Goal: Transaction & Acquisition: Purchase product/service

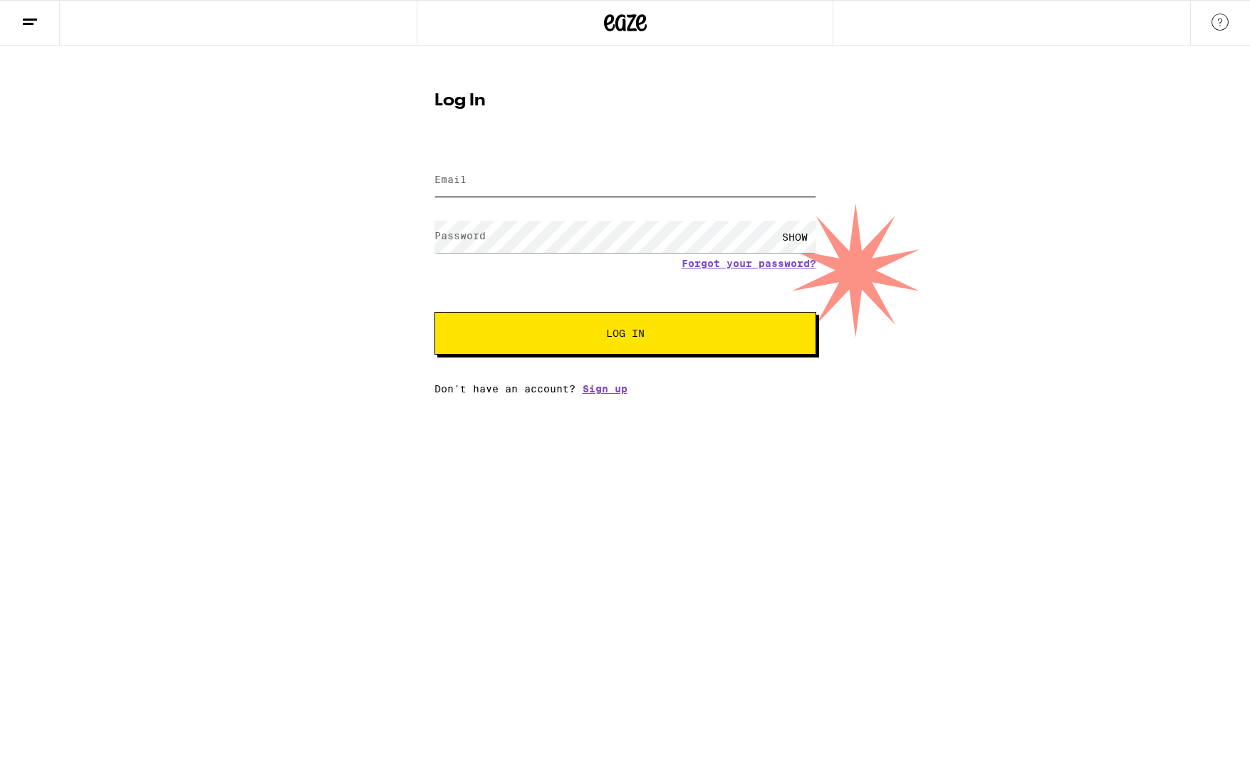
type input "[EMAIL_ADDRESS][DOMAIN_NAME]"
click at [597, 319] on button "Log In" at bounding box center [626, 333] width 382 height 43
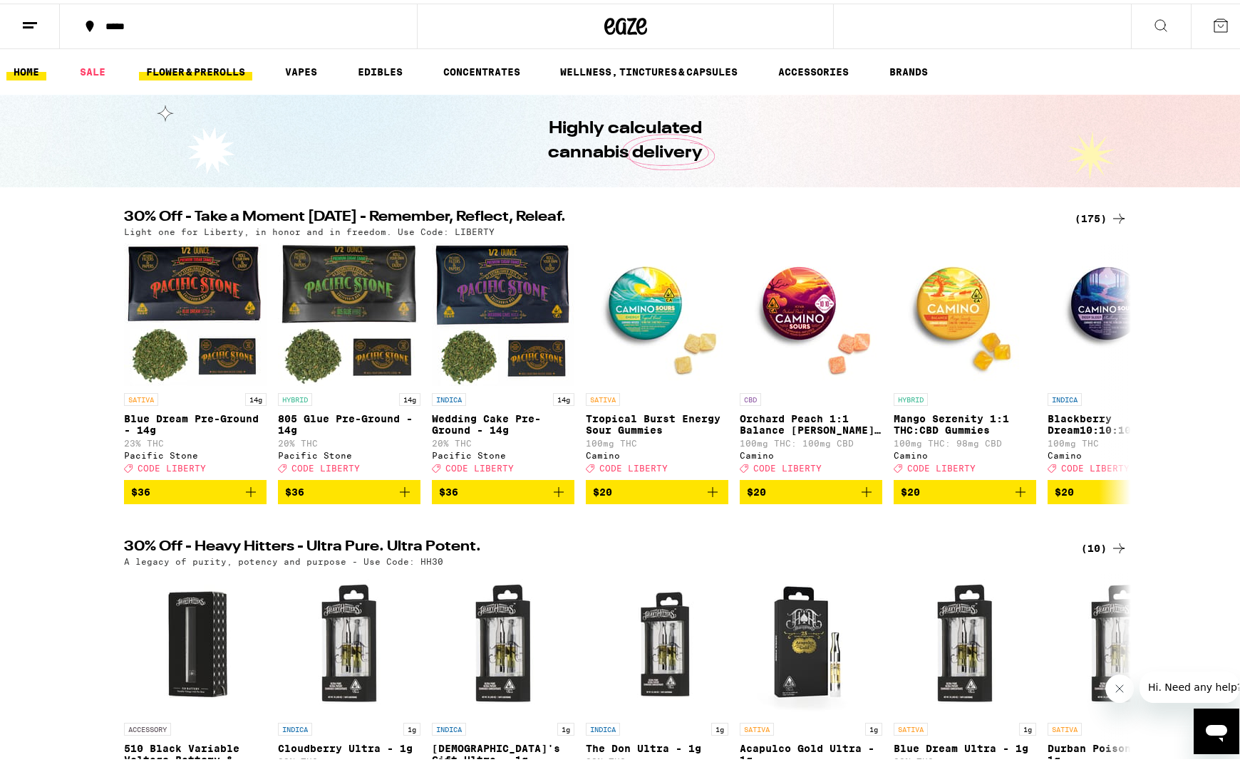
click at [217, 60] on link "FLOWER & PREROLLS" at bounding box center [195, 68] width 113 height 17
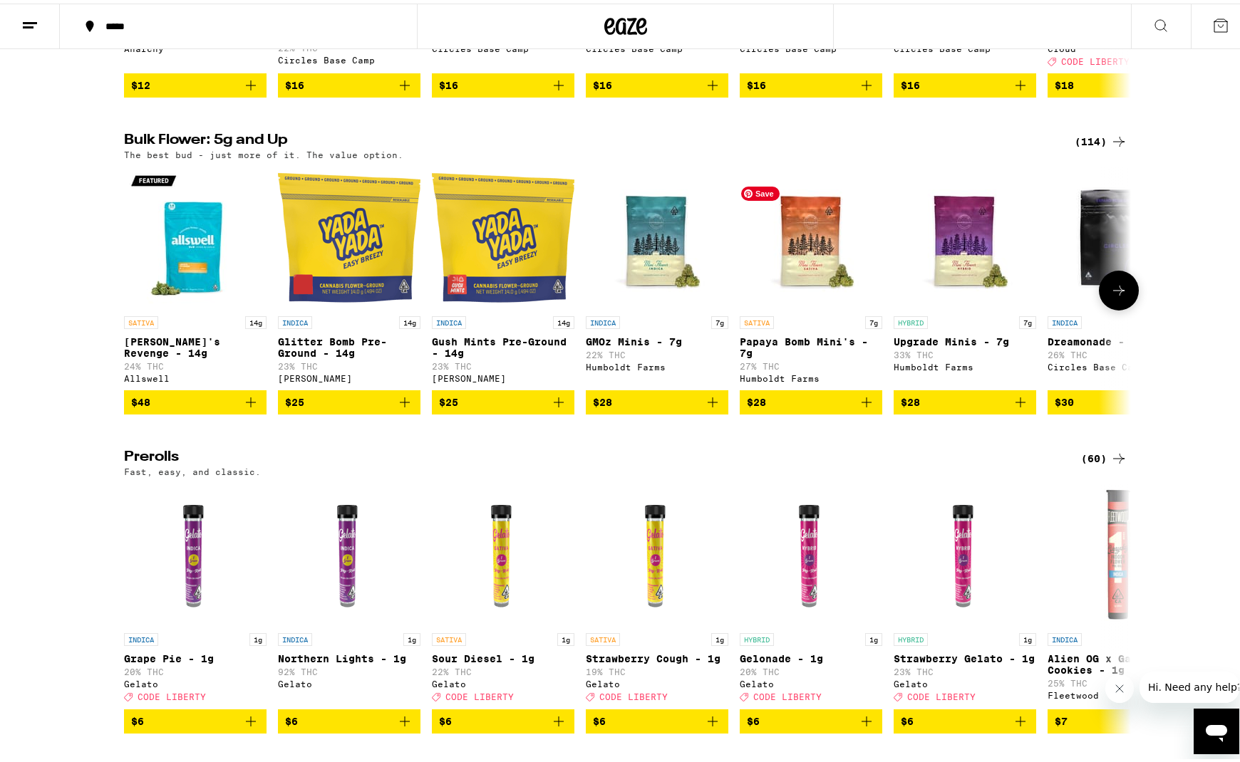
scroll to position [380, 0]
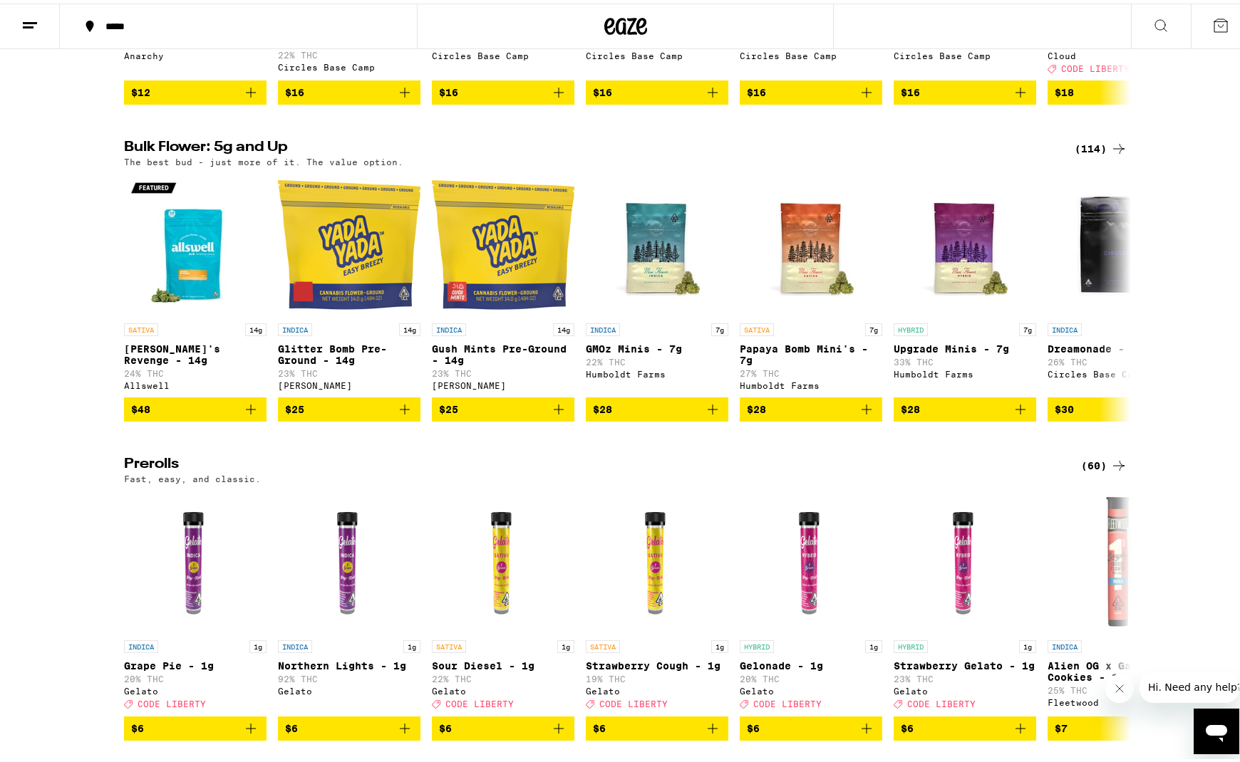
click at [1099, 154] on div "(114)" at bounding box center [1100, 145] width 53 height 17
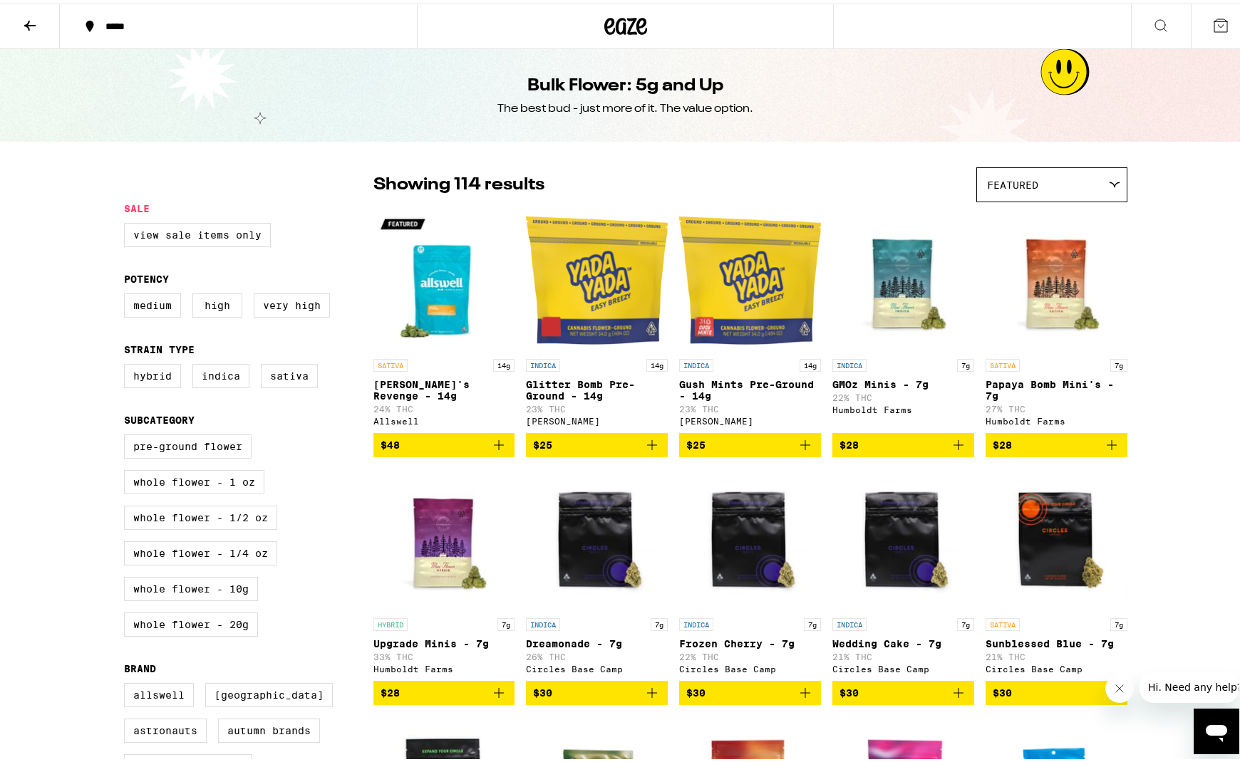
click at [1023, 174] on div "Featured" at bounding box center [1052, 181] width 150 height 33
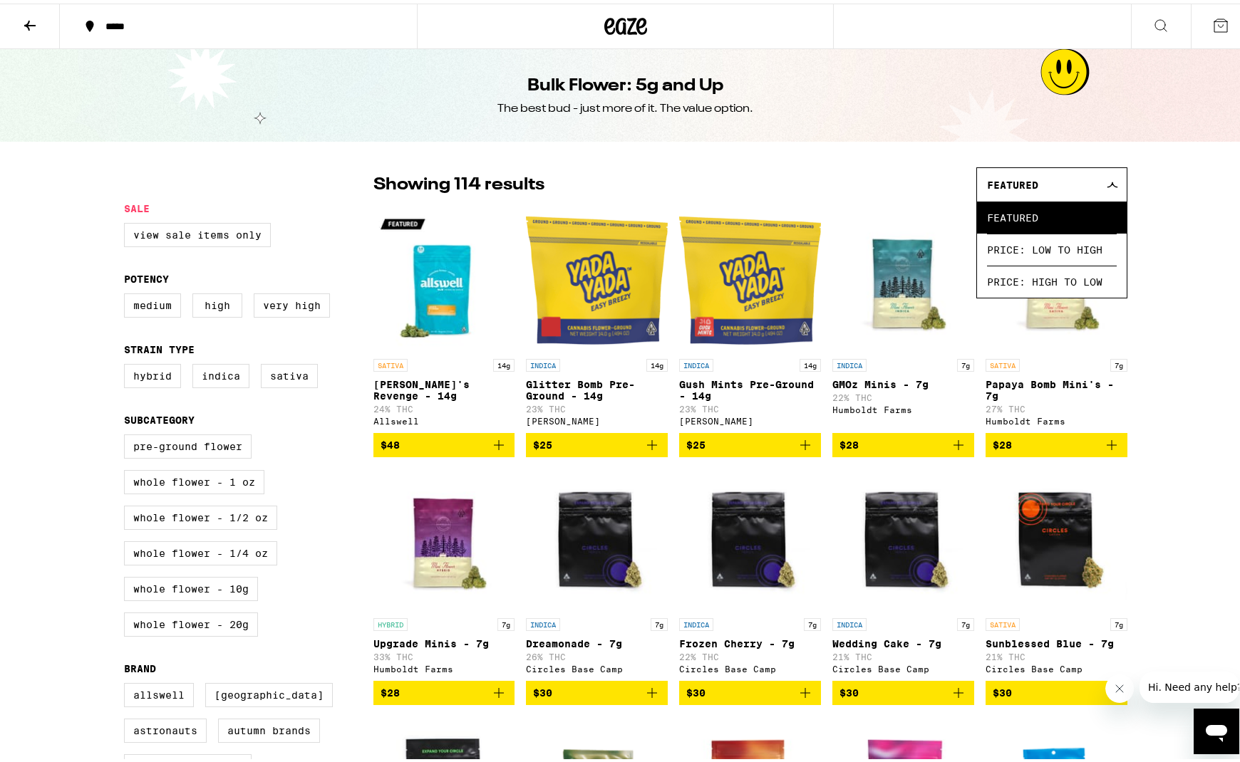
click at [286, 628] on div "Pre-ground Flower Whole Flower - 1 oz Whole Flower - 1/2 oz Whole Flower - 1/4 …" at bounding box center [248, 538] width 249 height 214
click at [240, 491] on label "Whole Flower - 1 oz" at bounding box center [194, 479] width 140 height 24
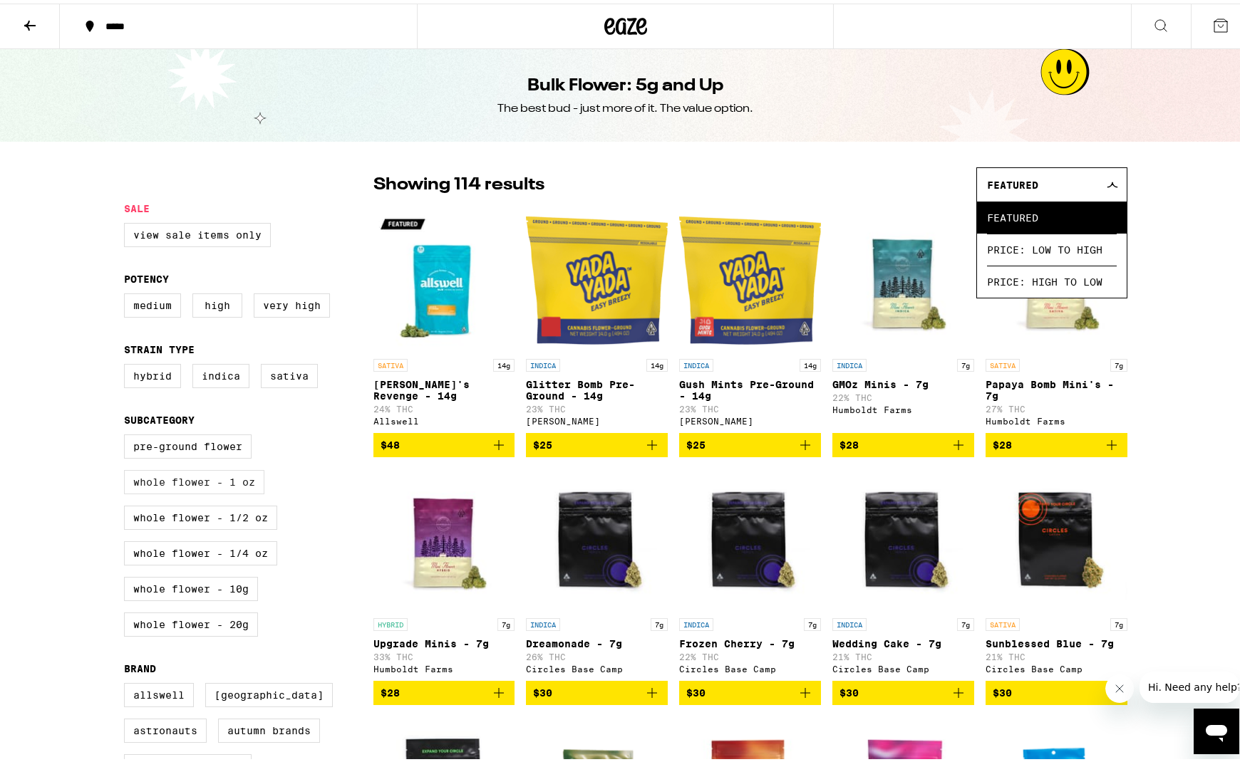
click at [128, 434] on input "Whole Flower - 1 oz" at bounding box center [127, 433] width 1 height 1
checkbox input "true"
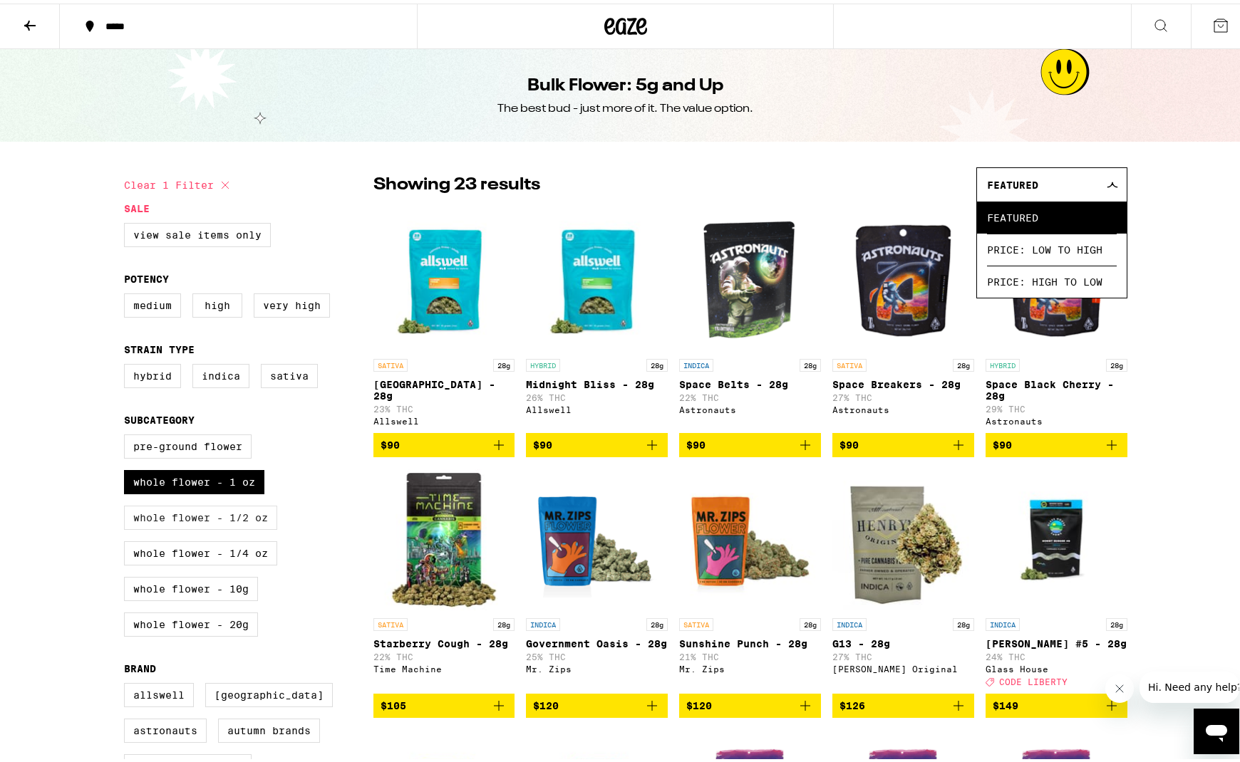
click at [220, 527] on label "Whole Flower - 1/2 oz" at bounding box center [200, 514] width 153 height 24
click at [128, 434] on input "Whole Flower - 1/2 oz" at bounding box center [127, 433] width 1 height 1
checkbox input "true"
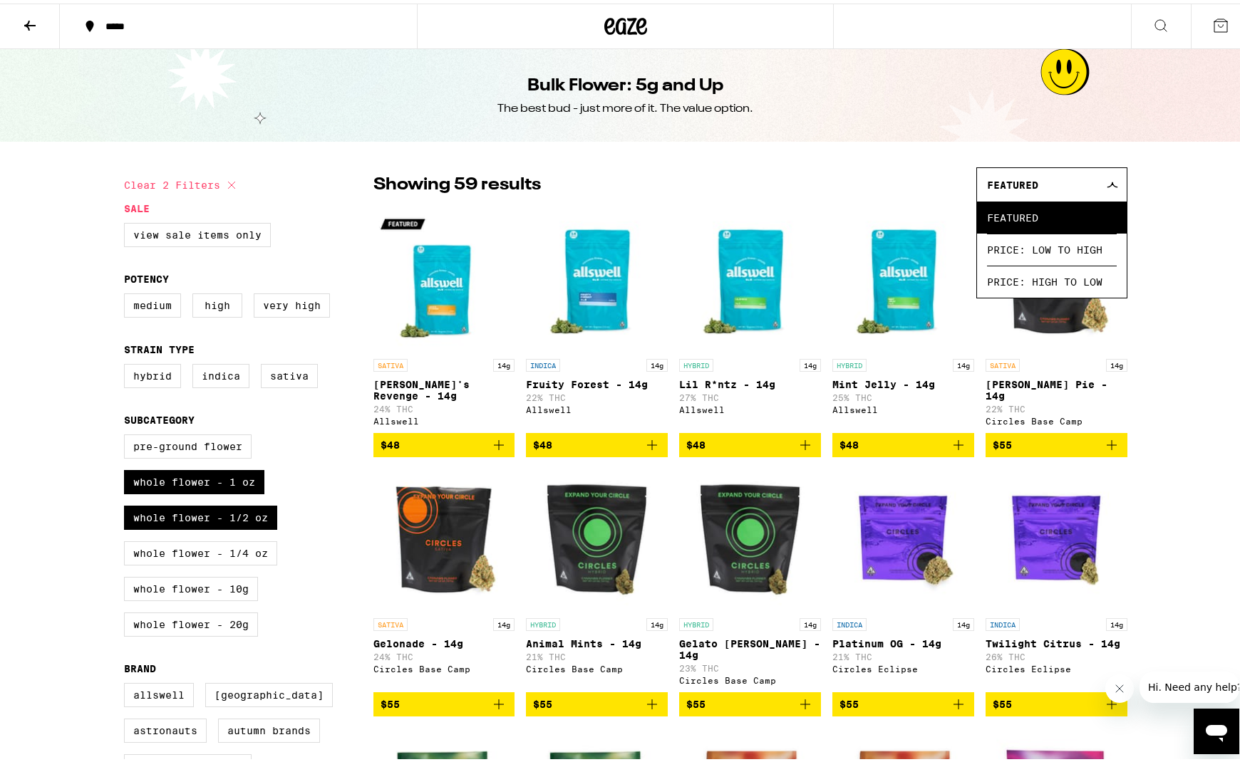
click at [207, 474] on div "Pre-ground Flower Whole Flower - 1 oz Whole Flower - 1/2 oz Whole Flower - 1/4 …" at bounding box center [248, 538] width 249 height 214
click at [237, 486] on label "Whole Flower - 1 oz" at bounding box center [194, 479] width 140 height 24
click at [128, 434] on input "Whole Flower - 1 oz" at bounding box center [127, 433] width 1 height 1
checkbox input "false"
click at [147, 304] on label "Medium" at bounding box center [152, 302] width 57 height 24
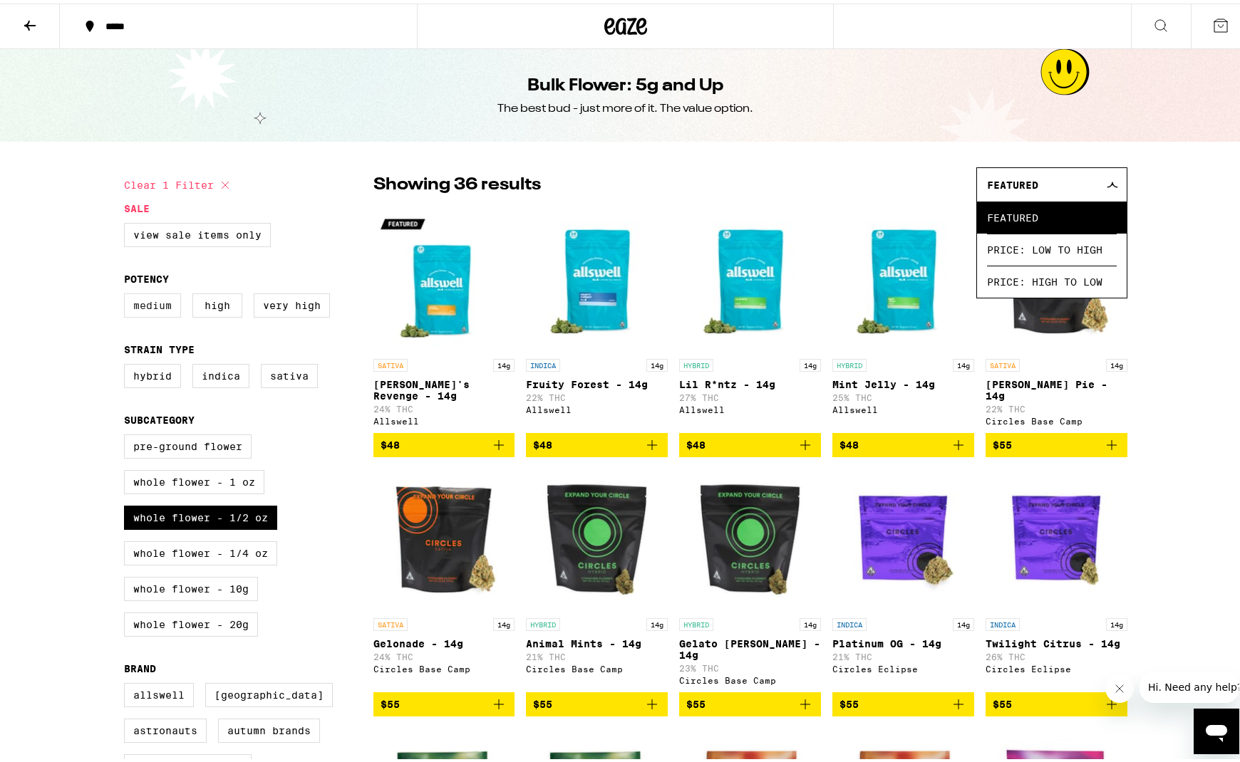
click at [128, 293] on input "Medium" at bounding box center [127, 292] width 1 height 1
checkbox input "true"
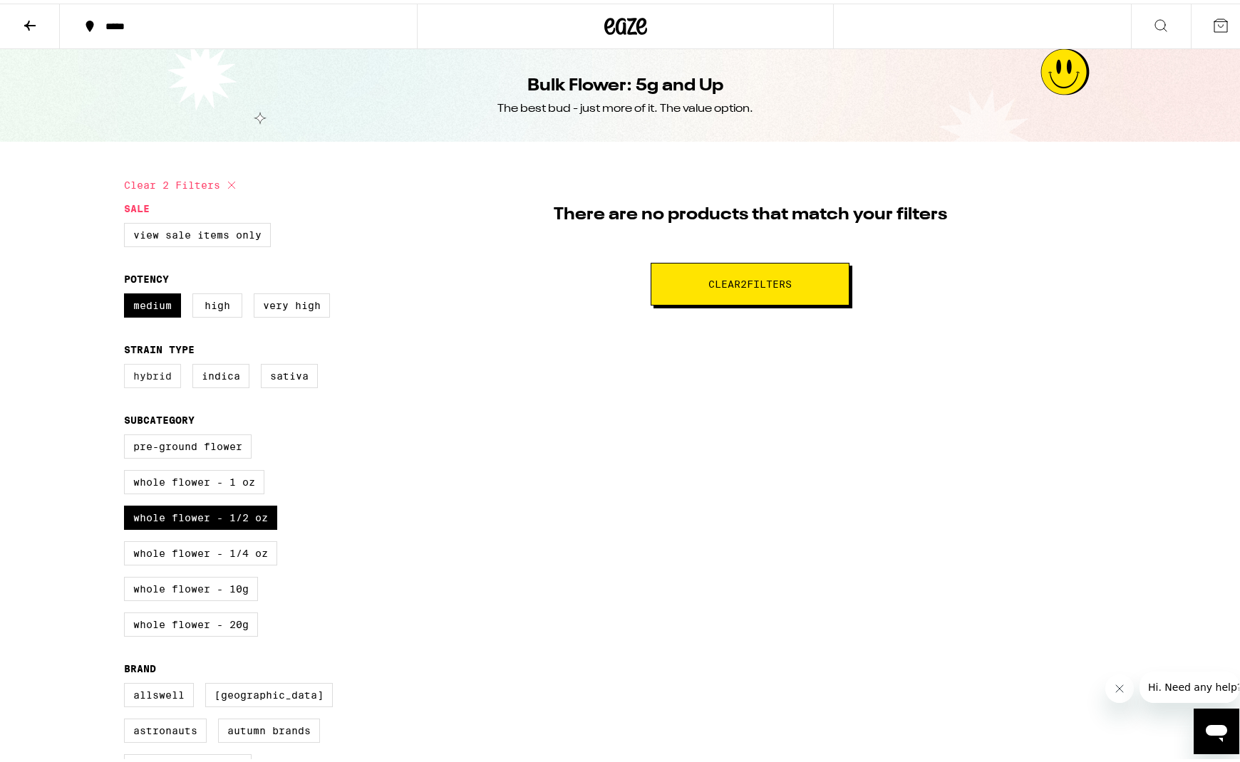
click at [148, 376] on label "Hybrid" at bounding box center [152, 373] width 57 height 24
click at [128, 363] on input "Hybrid" at bounding box center [127, 363] width 1 height 1
checkbox input "true"
click at [270, 377] on label "Sativa" at bounding box center [289, 373] width 57 height 24
click at [128, 363] on input "Sativa" at bounding box center [127, 363] width 1 height 1
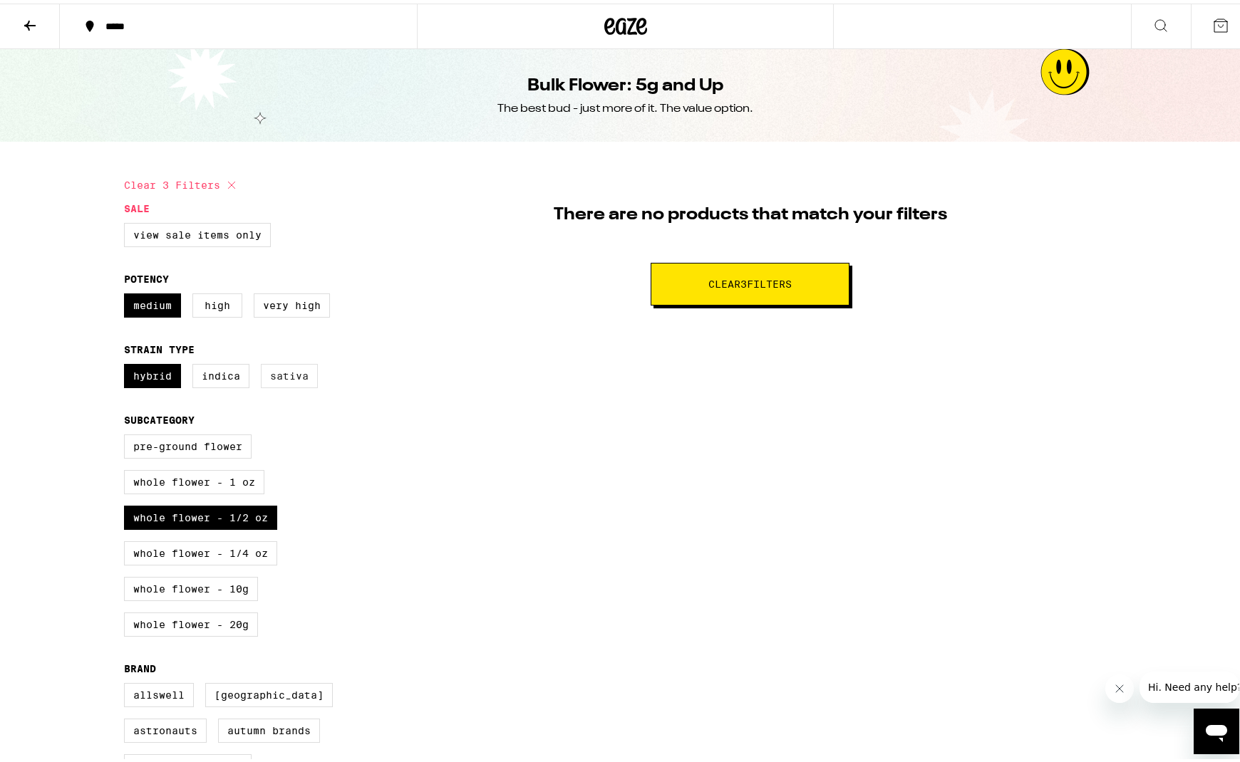
checkbox input "true"
click at [140, 380] on label "Hybrid" at bounding box center [152, 373] width 57 height 24
click at [128, 363] on input "Hybrid" at bounding box center [127, 363] width 1 height 1
checkbox input "false"
click at [170, 314] on label "Medium" at bounding box center [152, 302] width 57 height 24
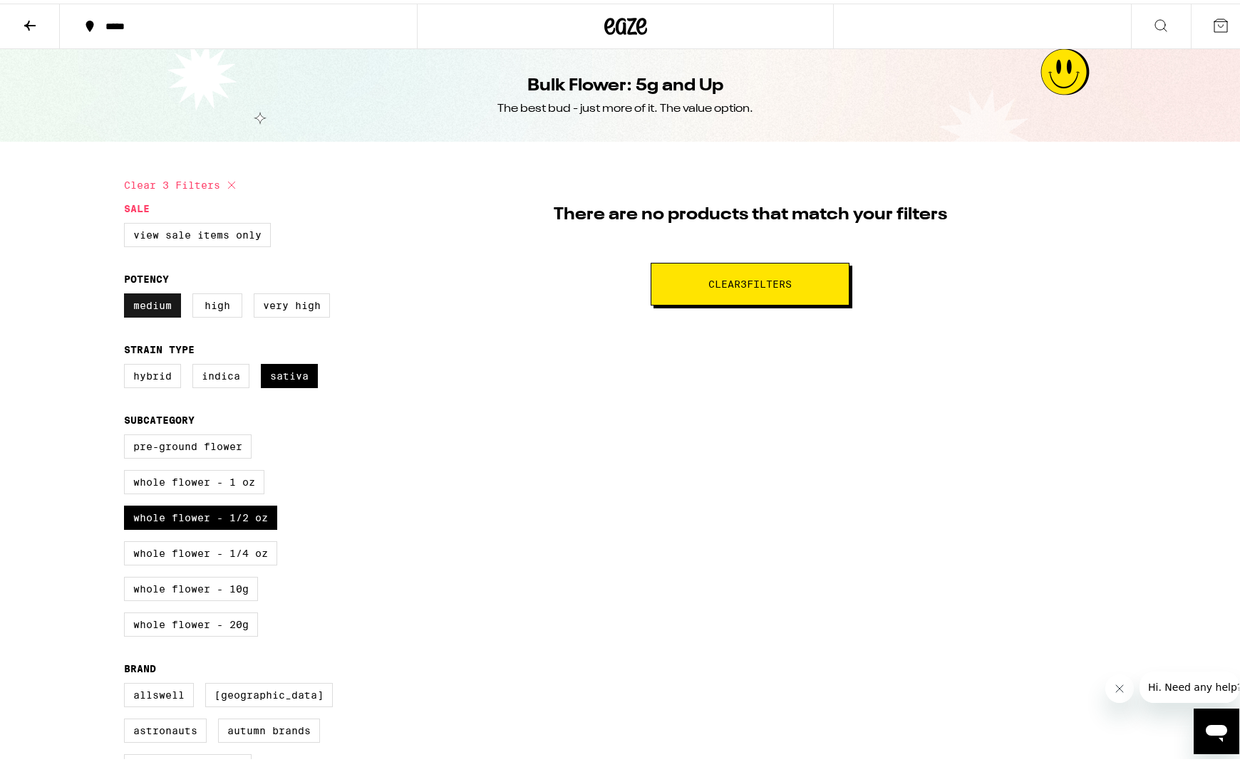
click at [128, 293] on input "Medium" at bounding box center [127, 292] width 1 height 1
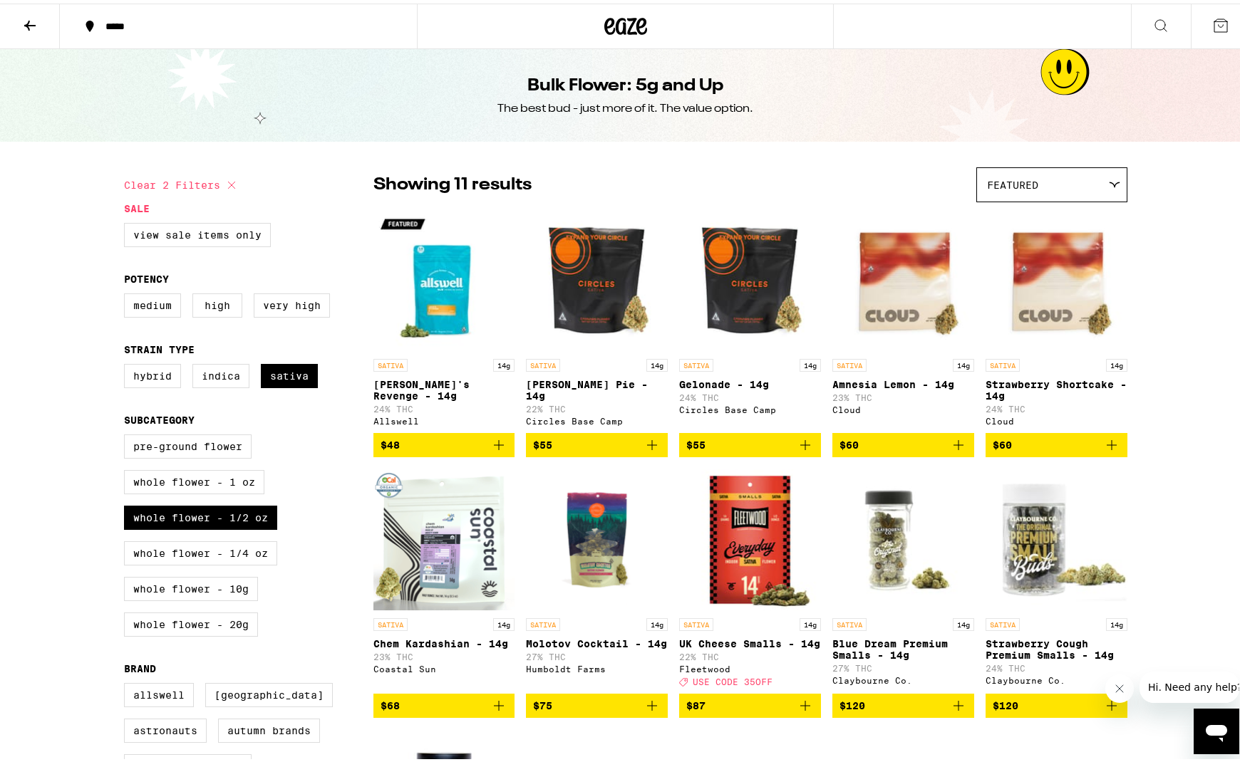
click at [182, 314] on div "Medium High Very High" at bounding box center [248, 308] width 249 height 36
click at [140, 310] on label "Medium" at bounding box center [152, 302] width 57 height 24
click at [128, 293] on input "Medium" at bounding box center [127, 292] width 1 height 1
checkbox input "true"
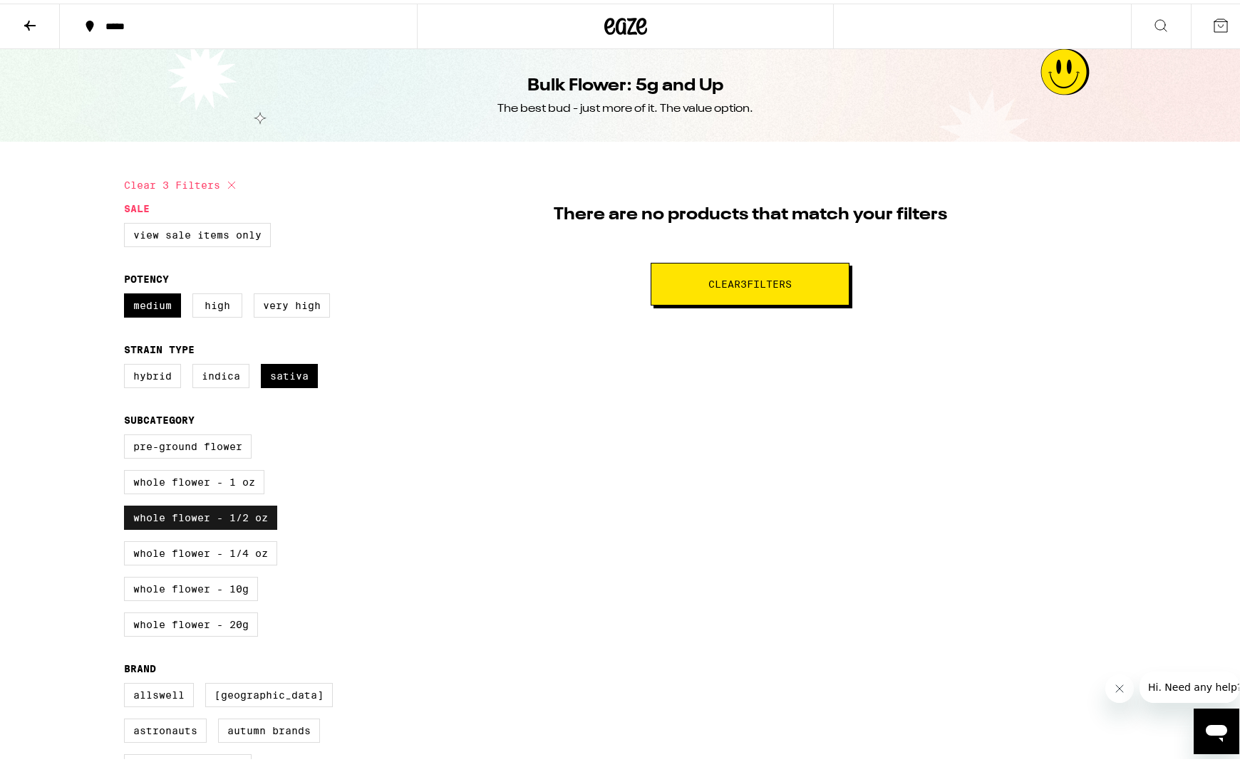
click at [161, 526] on label "Whole Flower - 1/2 oz" at bounding box center [200, 514] width 153 height 24
click at [128, 434] on input "Whole Flower - 1/2 oz" at bounding box center [127, 433] width 1 height 1
checkbox input "false"
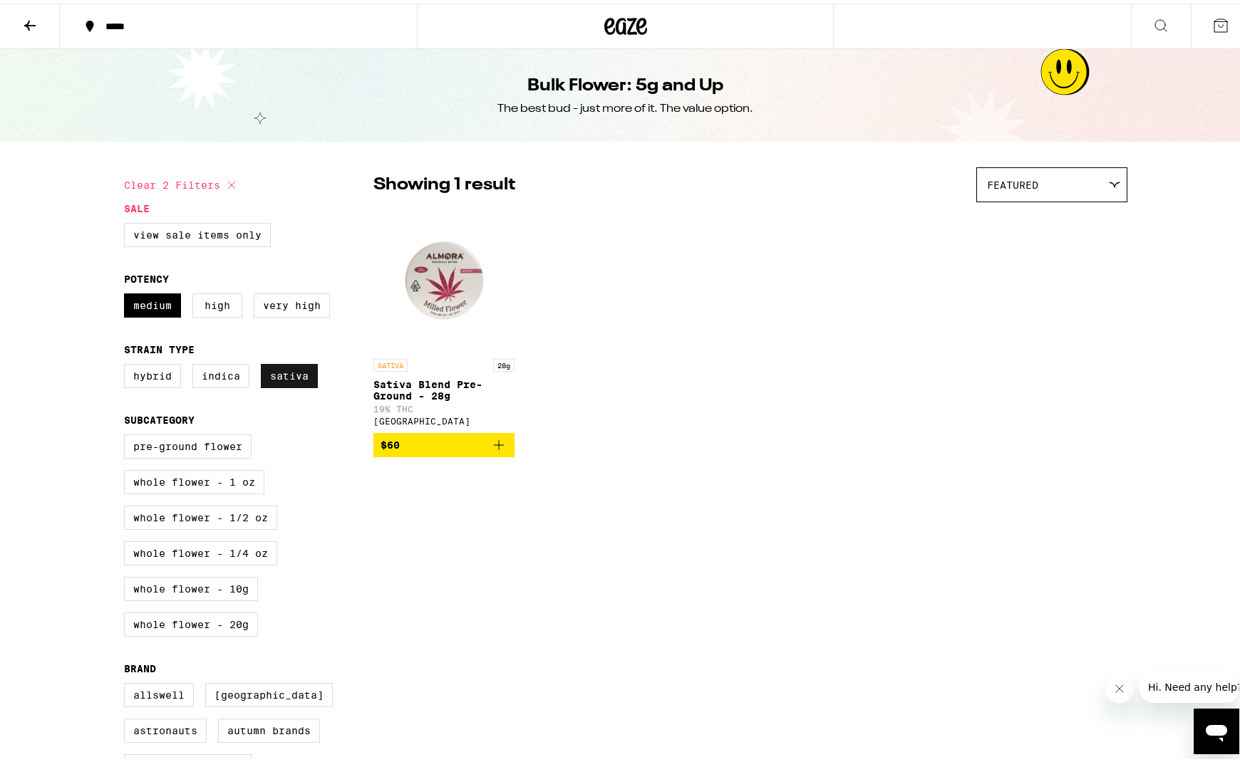
click at [283, 385] on label "Sativa" at bounding box center [289, 373] width 57 height 24
click at [128, 363] on input "Sativa" at bounding box center [127, 363] width 1 height 1
checkbox input "false"
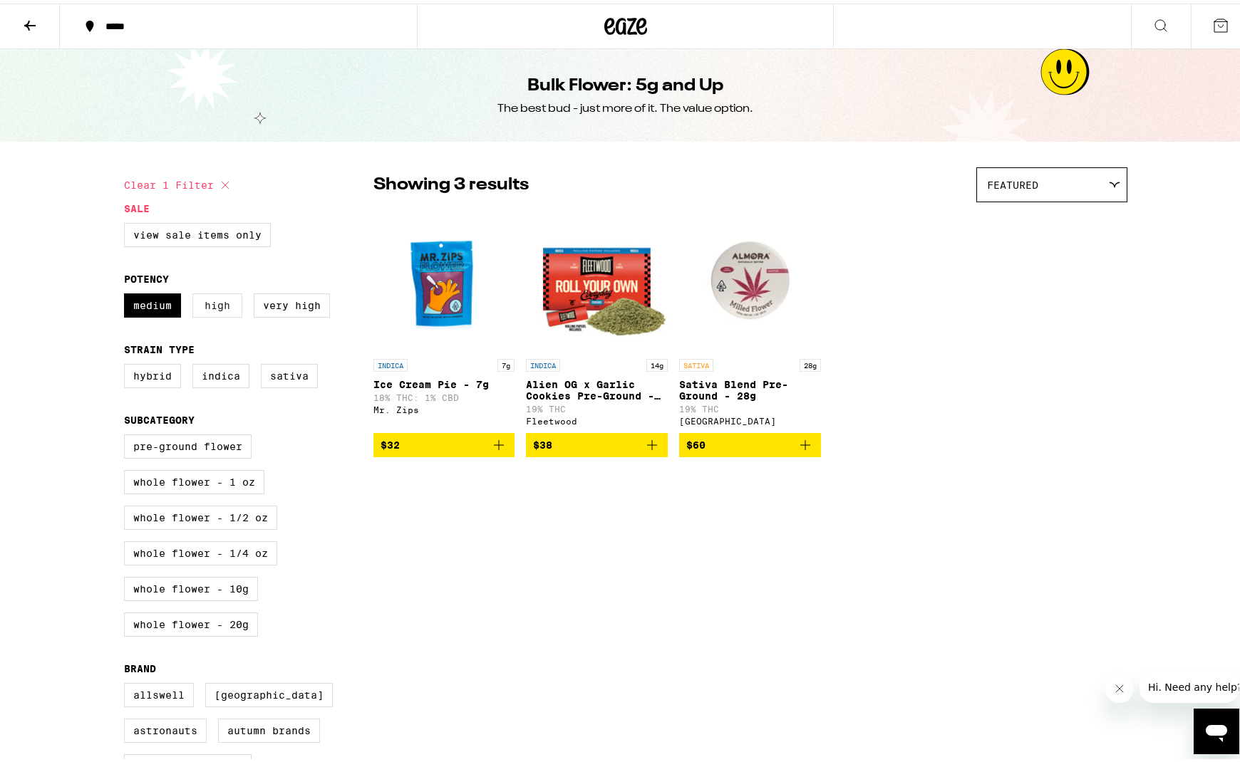
click at [209, 311] on label "High" at bounding box center [217, 302] width 50 height 24
click at [128, 293] on input "High" at bounding box center [127, 292] width 1 height 1
checkbox input "true"
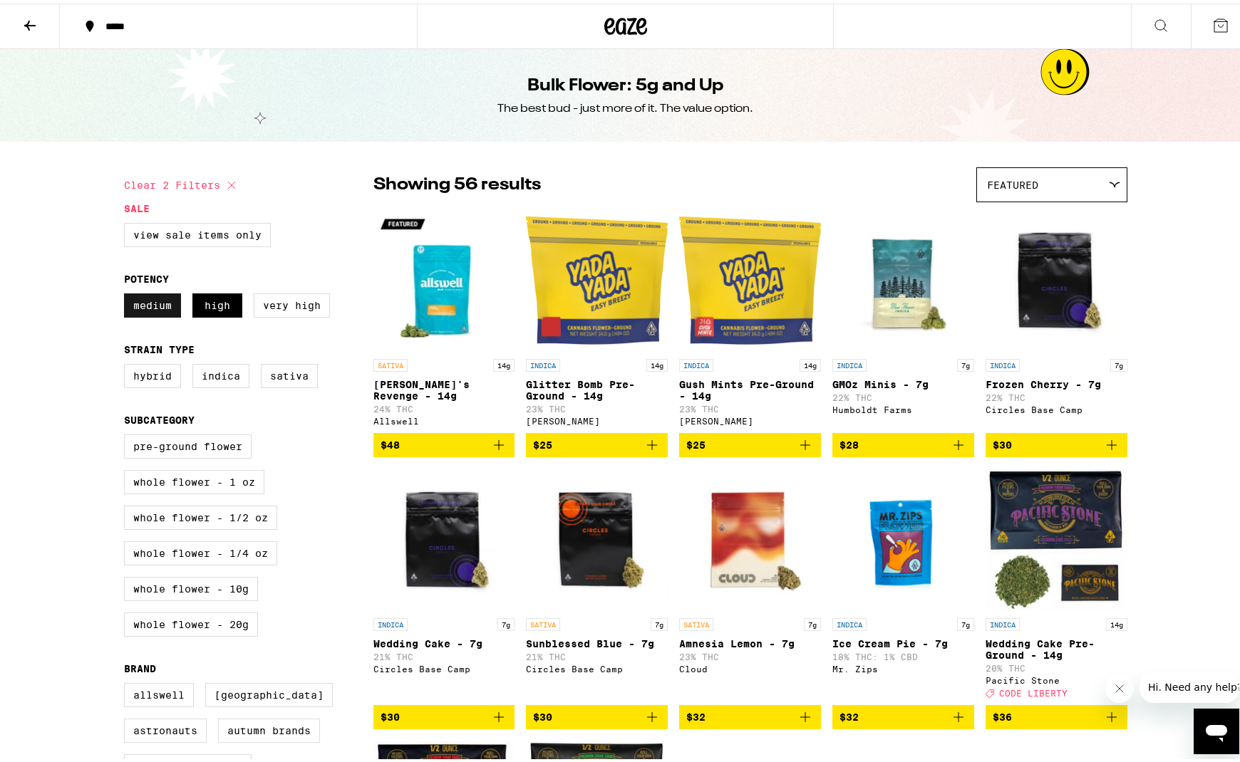
click at [152, 306] on label "Medium" at bounding box center [152, 302] width 57 height 24
click at [128, 293] on input "Medium" at bounding box center [127, 292] width 1 height 1
checkbox input "false"
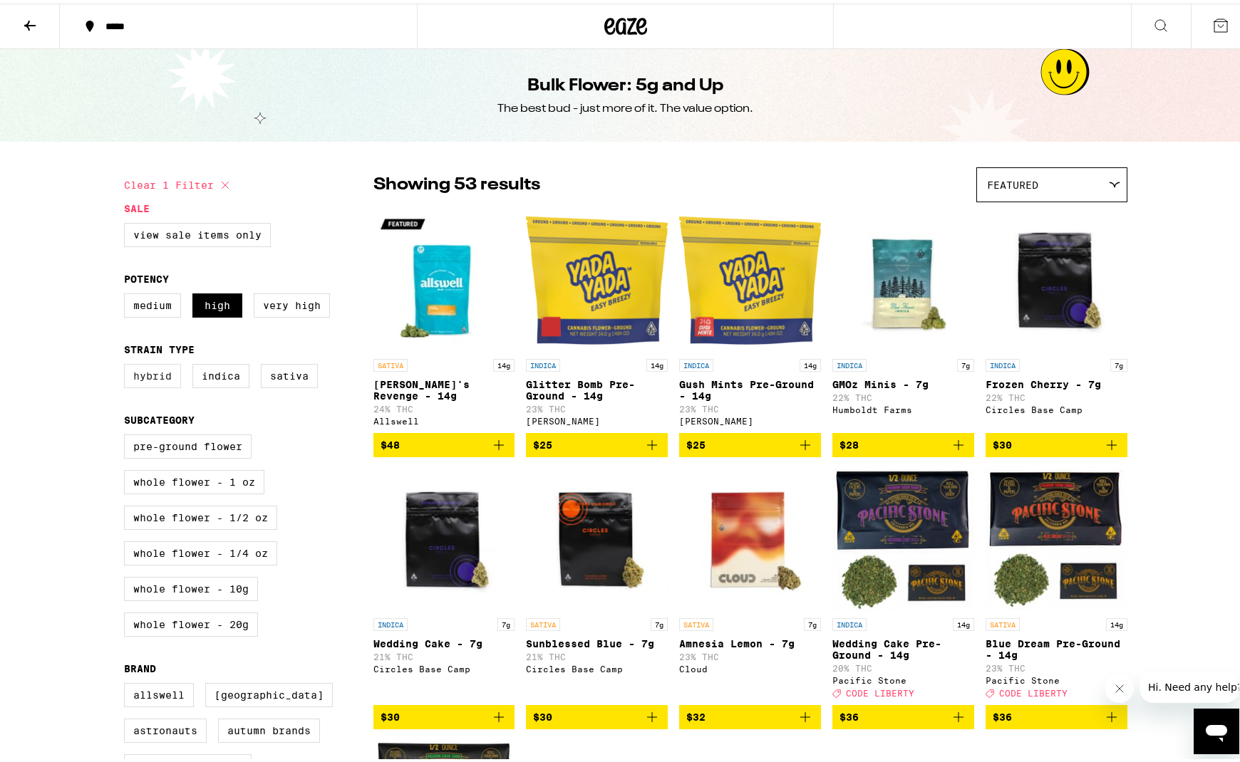
click at [143, 382] on label "Hybrid" at bounding box center [152, 373] width 57 height 24
click at [128, 363] on input "Hybrid" at bounding box center [127, 363] width 1 height 1
checkbox input "true"
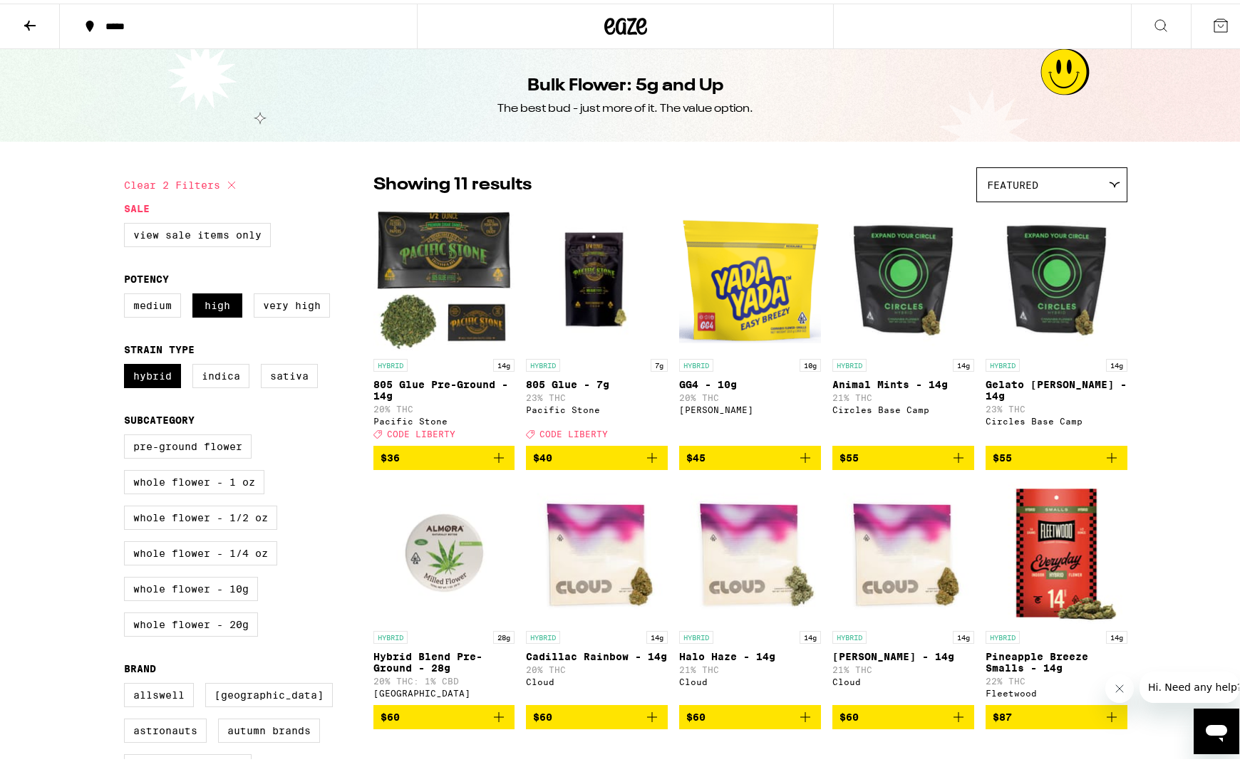
click at [207, 513] on div "Pre-ground Flower Whole Flower - 1 oz Whole Flower - 1/2 oz Whole Flower - 1/4 …" at bounding box center [248, 538] width 249 height 214
click at [219, 527] on label "Whole Flower - 1/2 oz" at bounding box center [200, 514] width 153 height 24
click at [128, 434] on input "Whole Flower - 1/2 oz" at bounding box center [127, 433] width 1 height 1
checkbox input "true"
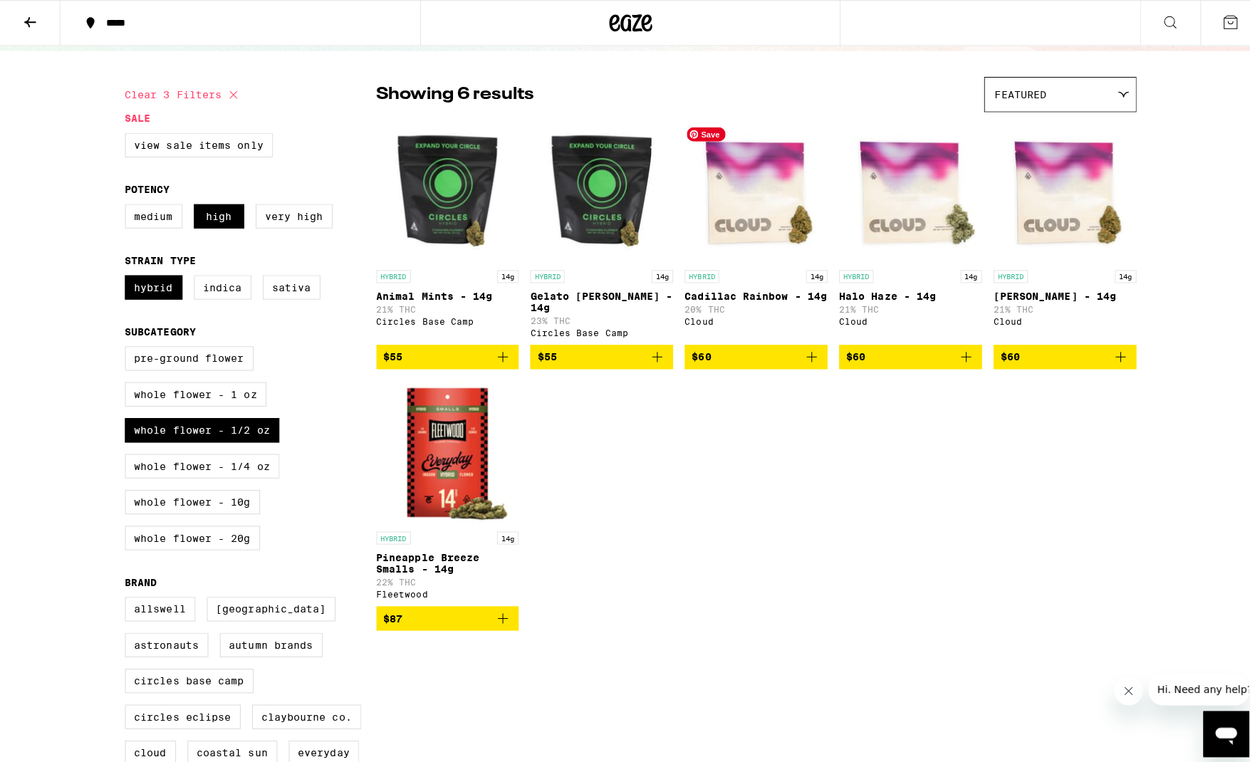
scroll to position [95, 0]
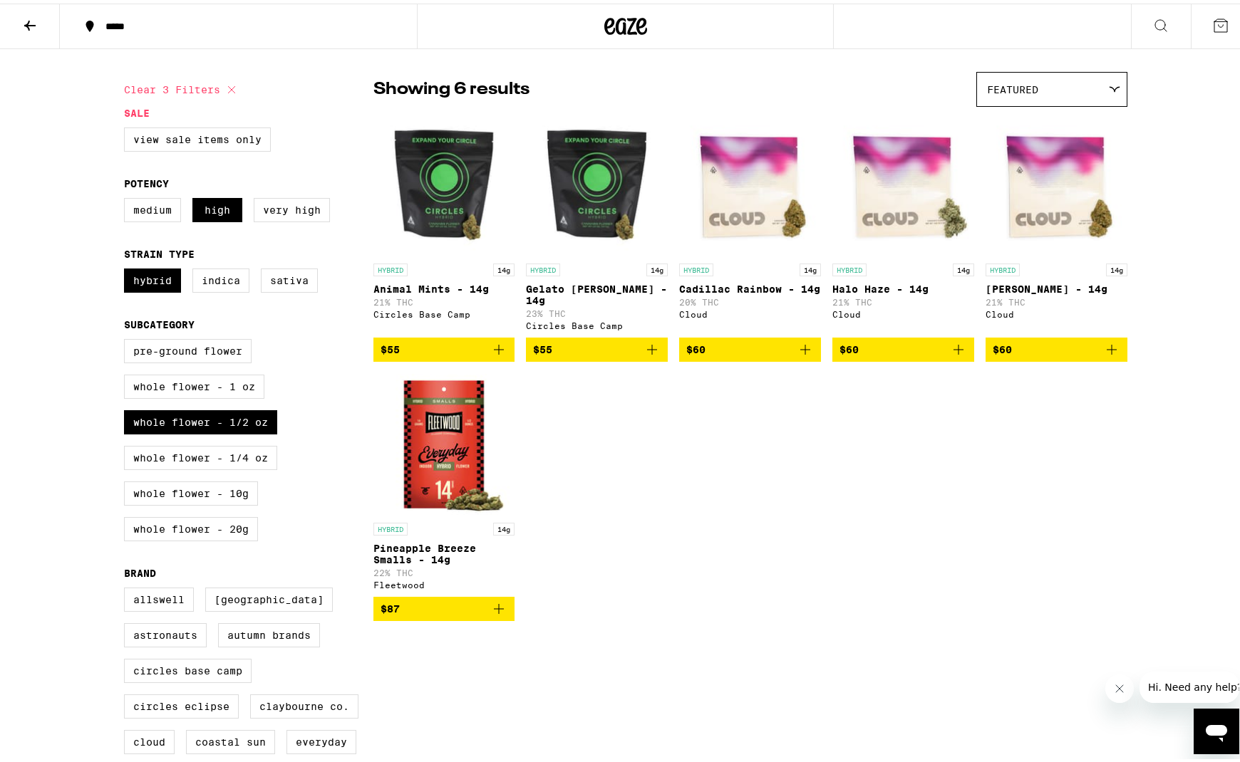
click at [490, 614] on icon "Add to bag" at bounding box center [498, 605] width 17 height 17
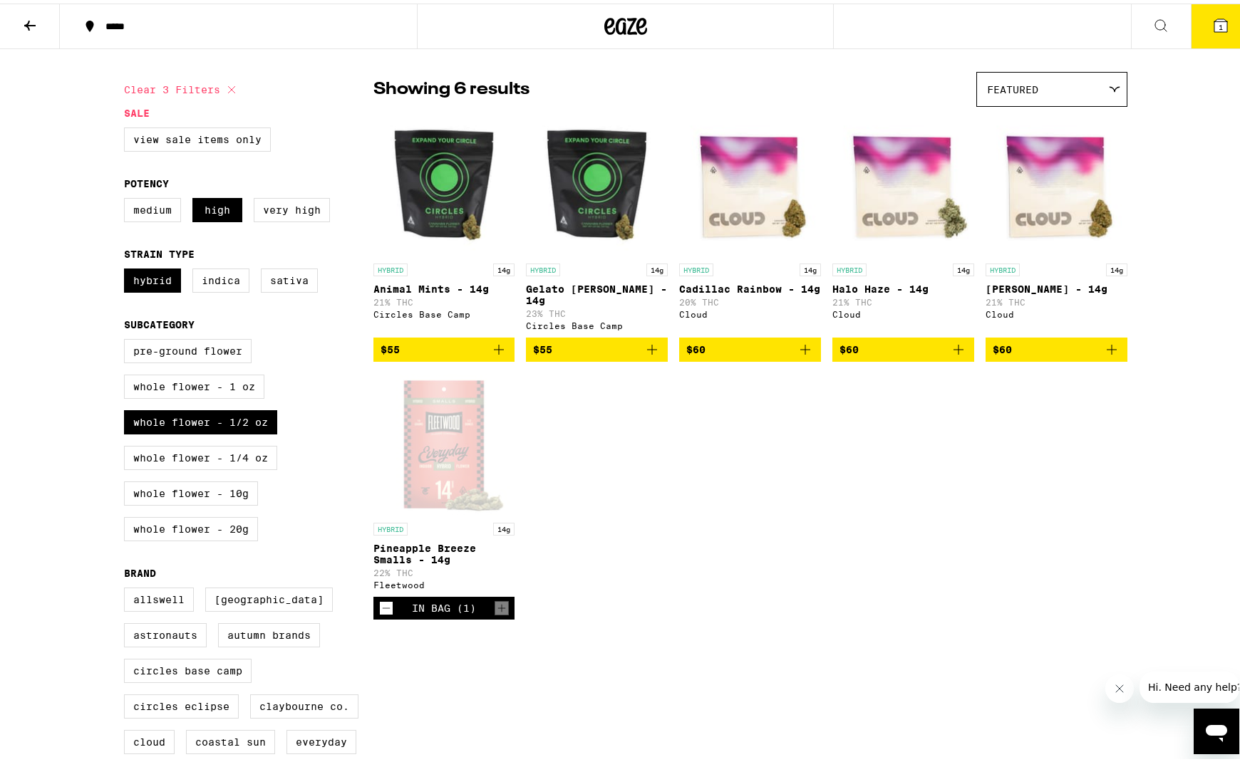
click at [797, 355] on icon "Add to bag" at bounding box center [805, 346] width 17 height 17
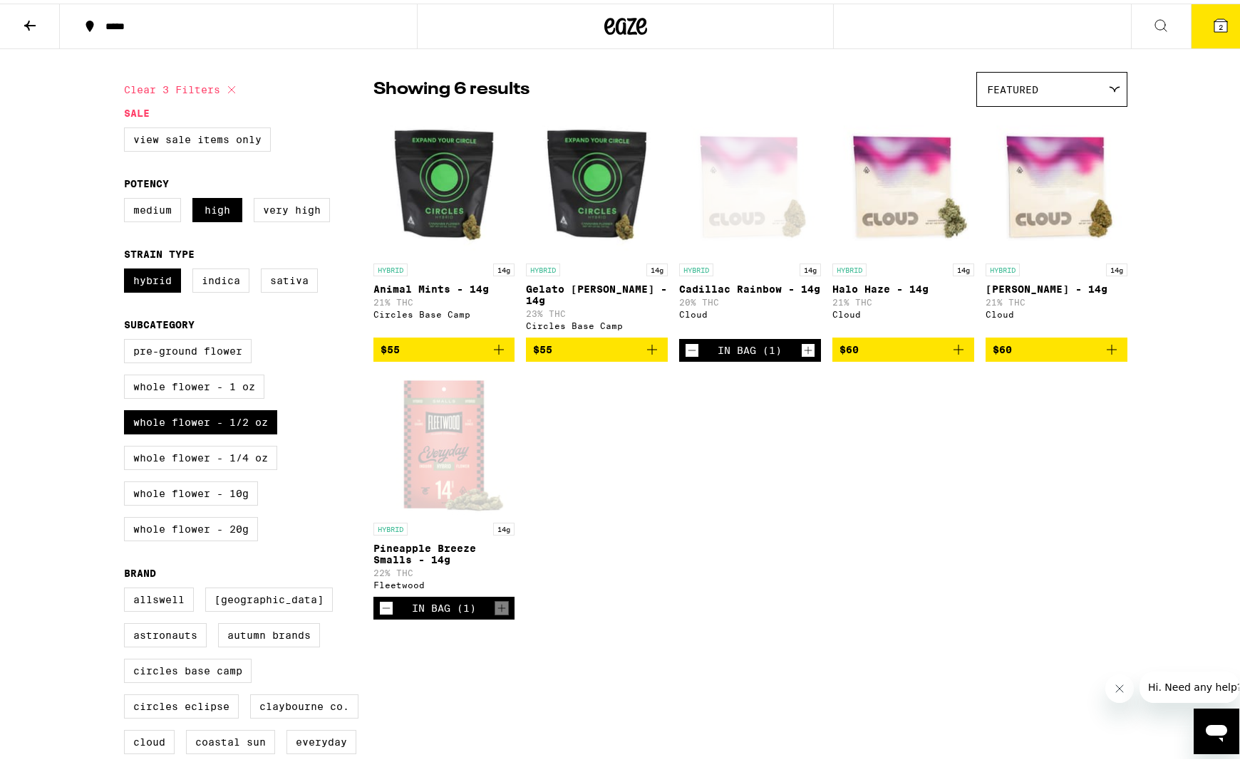
click at [1196, 30] on button "2" at bounding box center [1221, 23] width 60 height 44
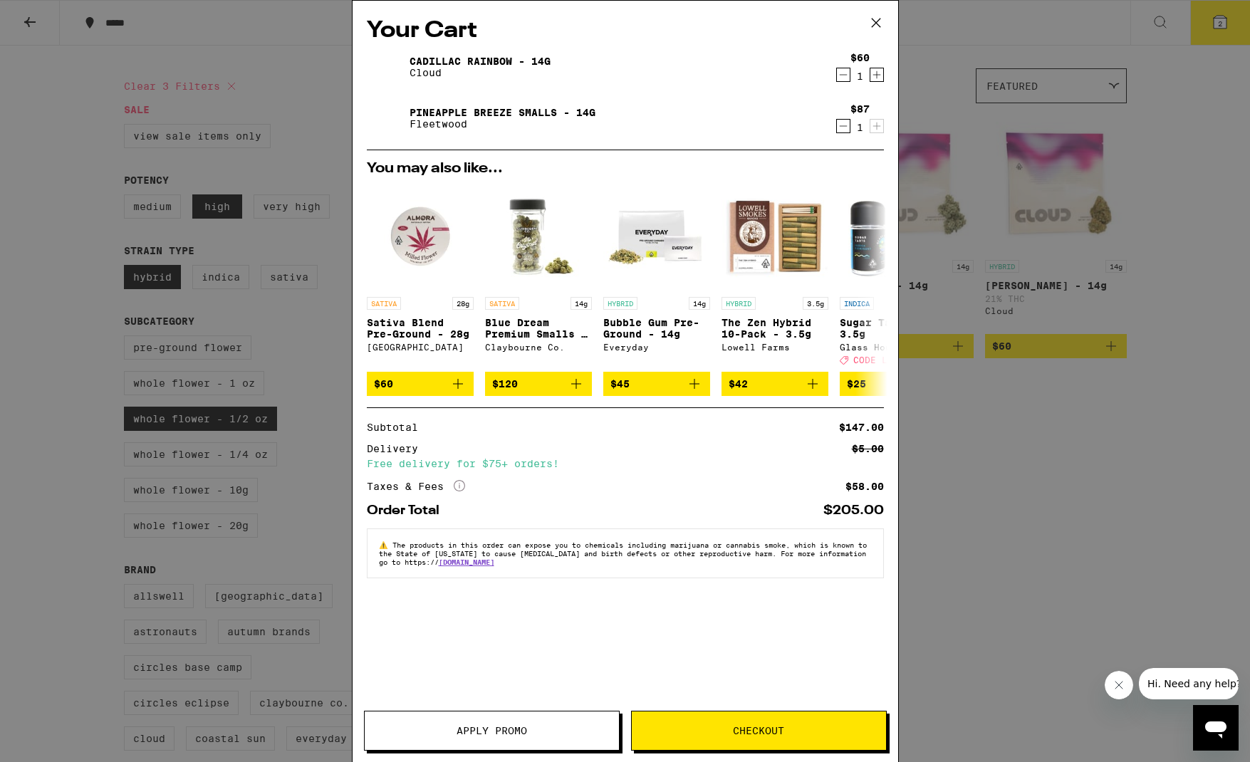
click at [766, 715] on button "Checkout" at bounding box center [759, 731] width 256 height 40
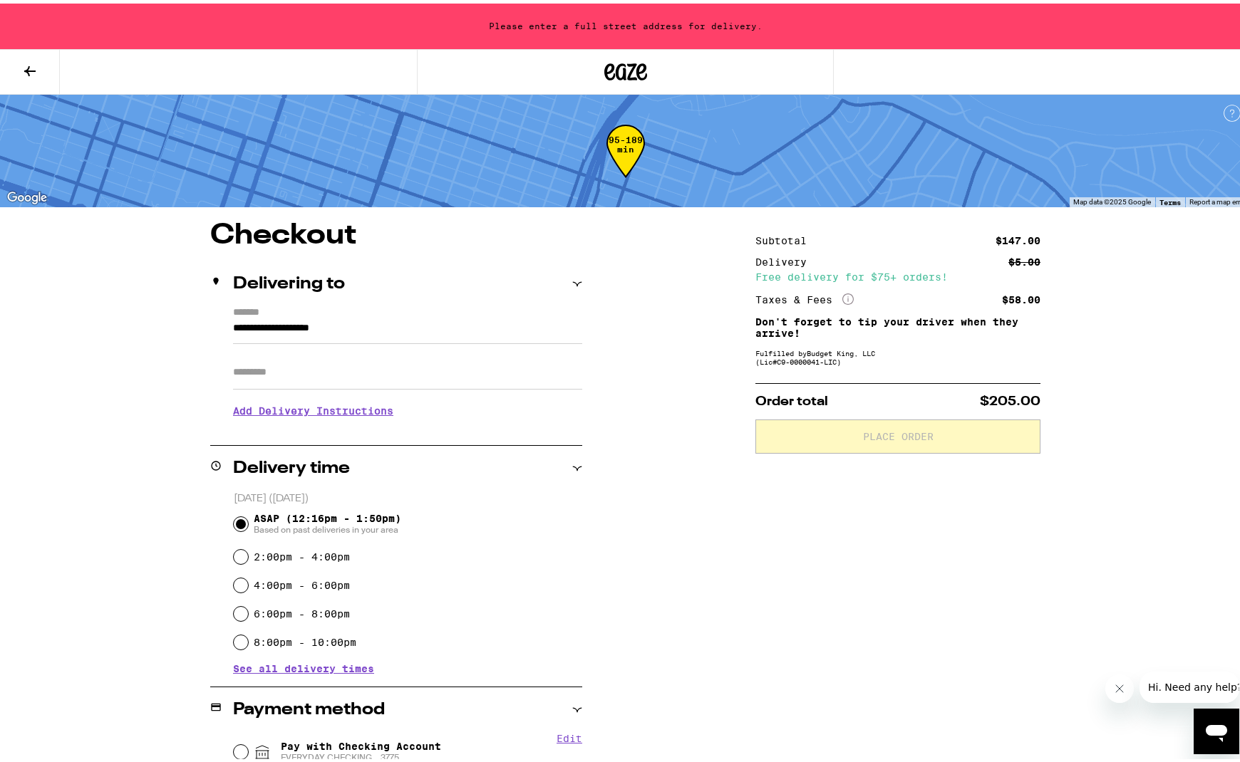
click at [376, 336] on input "**********" at bounding box center [407, 328] width 349 height 24
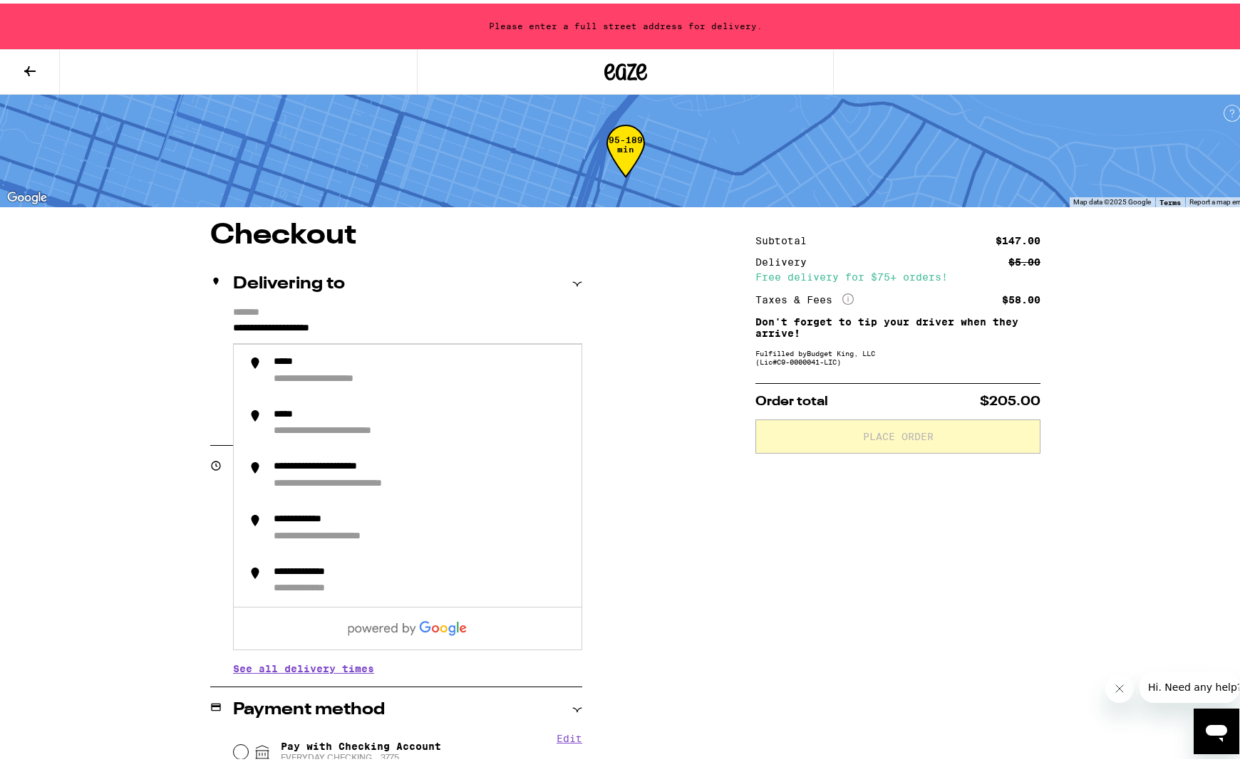
drag, startPoint x: 420, startPoint y: 323, endPoint x: 103, endPoint y: 291, distance: 318.7
click at [103, 291] on div "**********" at bounding box center [625, 500] width 1250 height 1000
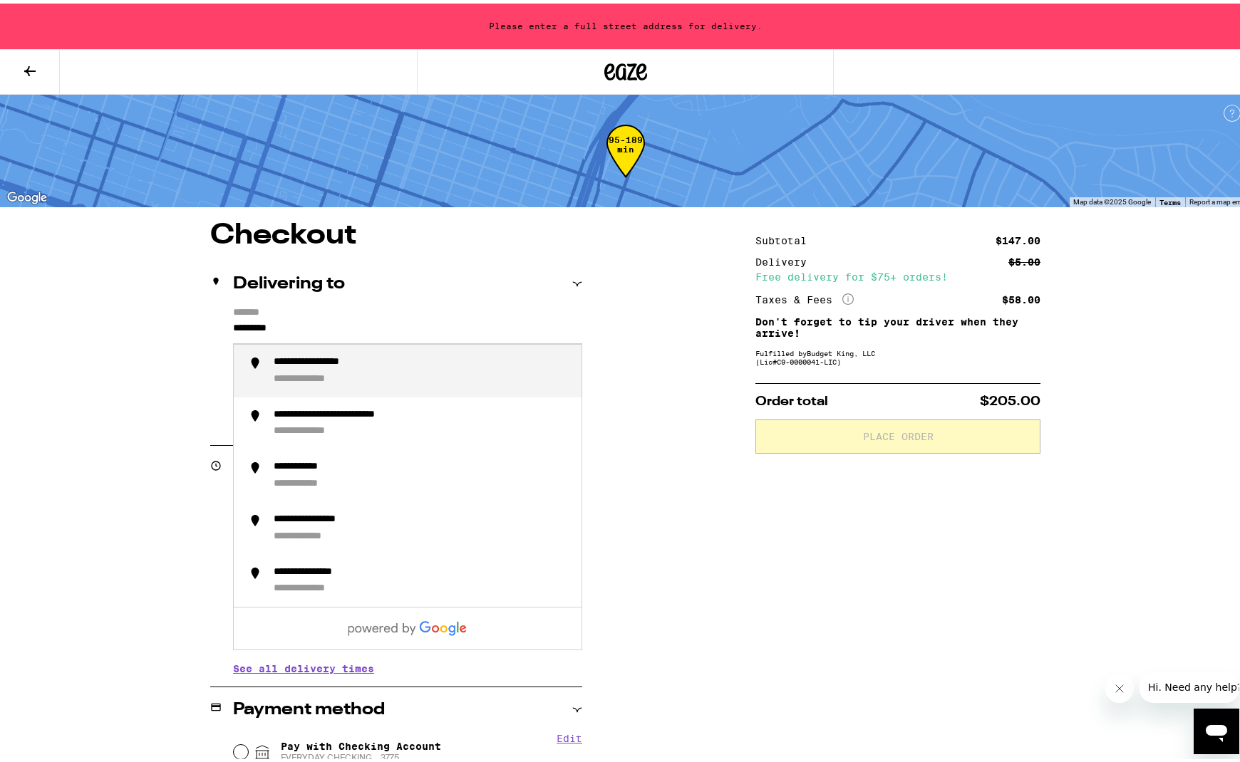
click at [379, 348] on li "**********" at bounding box center [408, 367] width 348 height 53
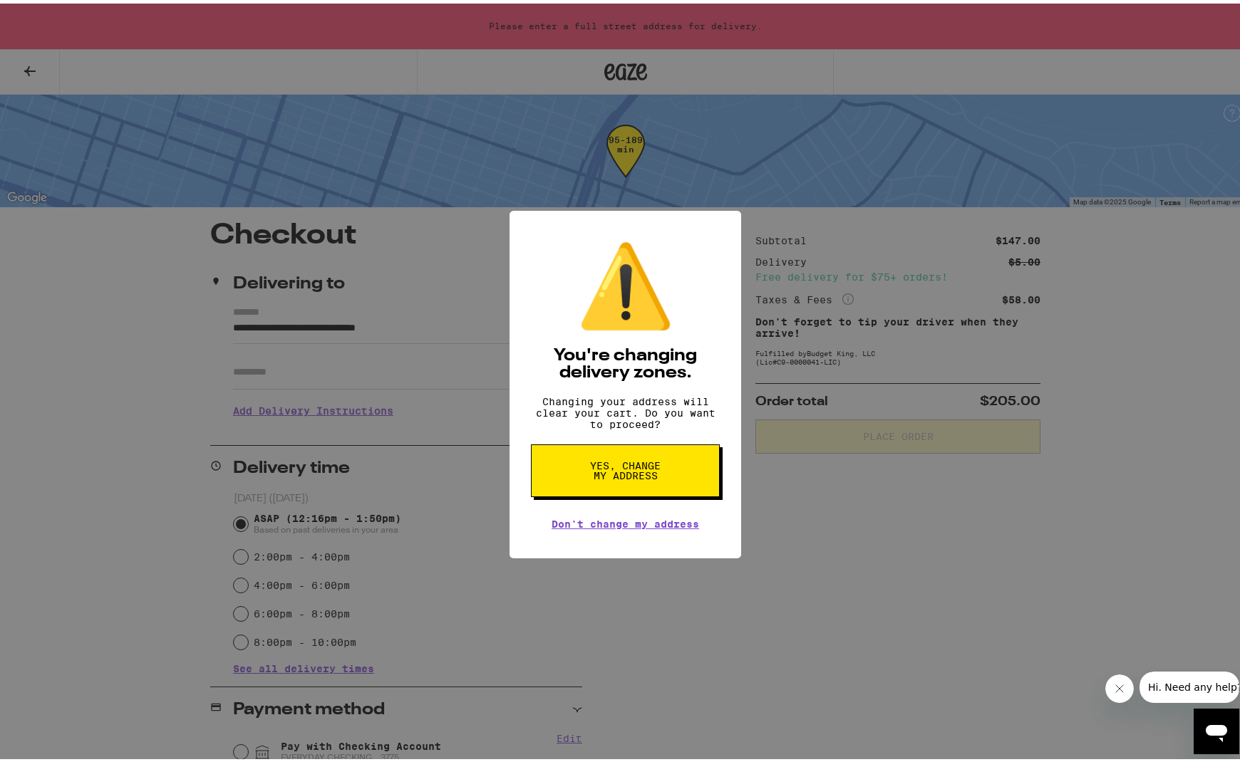
click at [659, 479] on button "Yes, change my address" at bounding box center [625, 467] width 189 height 53
type input "**********"
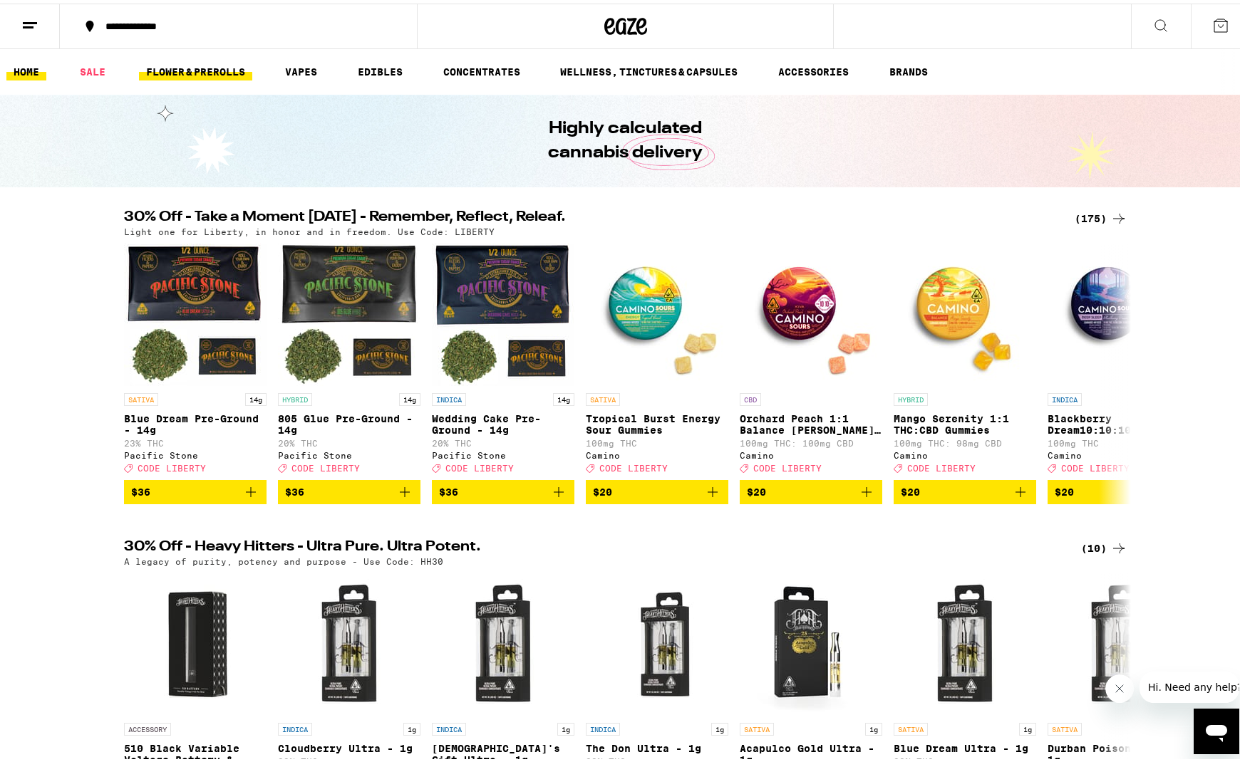
click at [235, 64] on link "FLOWER & PREROLLS" at bounding box center [195, 68] width 113 height 17
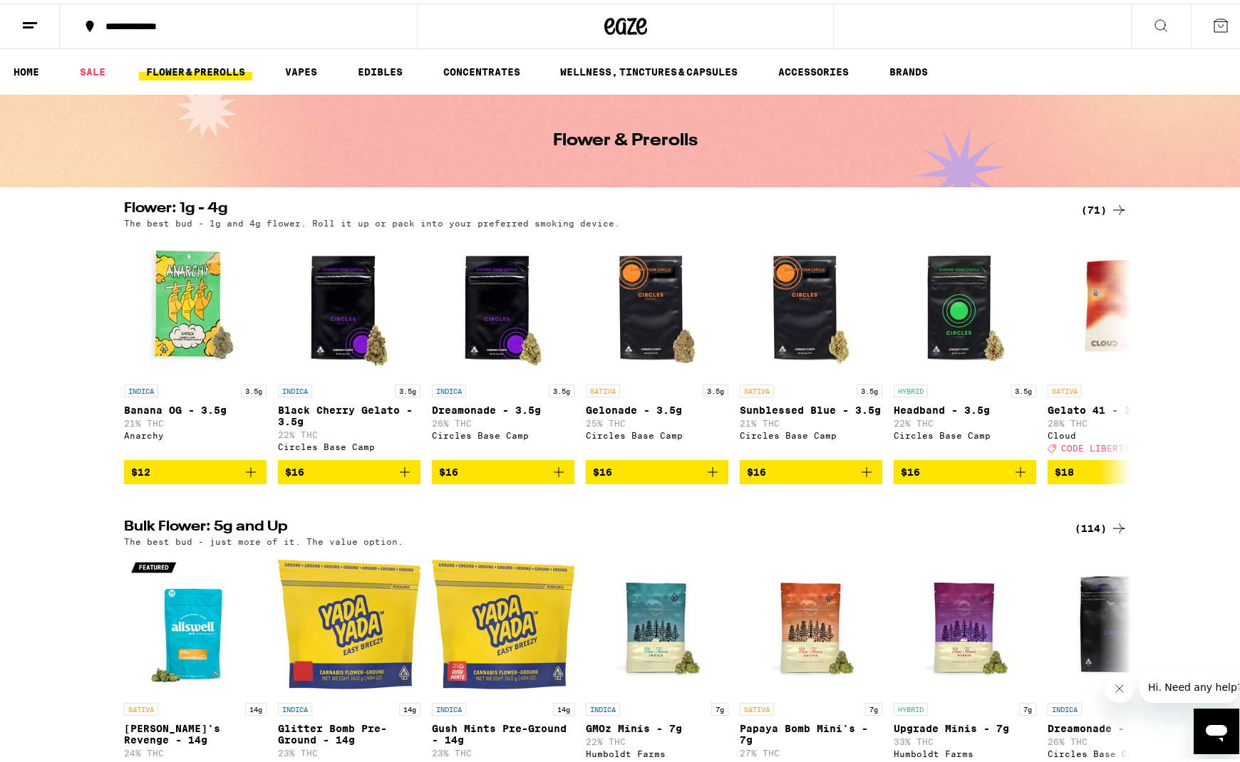
click at [165, 18] on div "**********" at bounding box center [245, 23] width 294 height 10
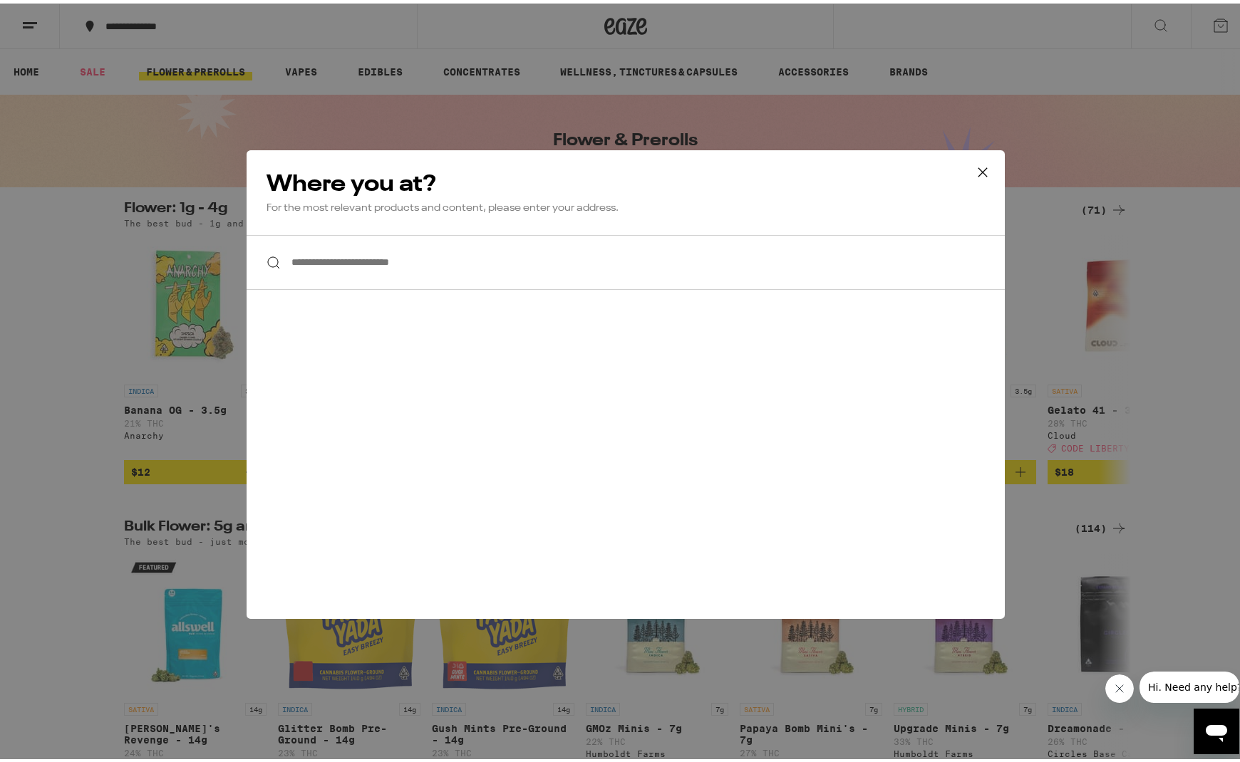
click at [403, 257] on input "**********" at bounding box center [626, 259] width 758 height 55
drag, startPoint x: 403, startPoint y: 257, endPoint x: 420, endPoint y: 261, distance: 17.8
click at [420, 261] on input "**********" at bounding box center [626, 259] width 758 height 55
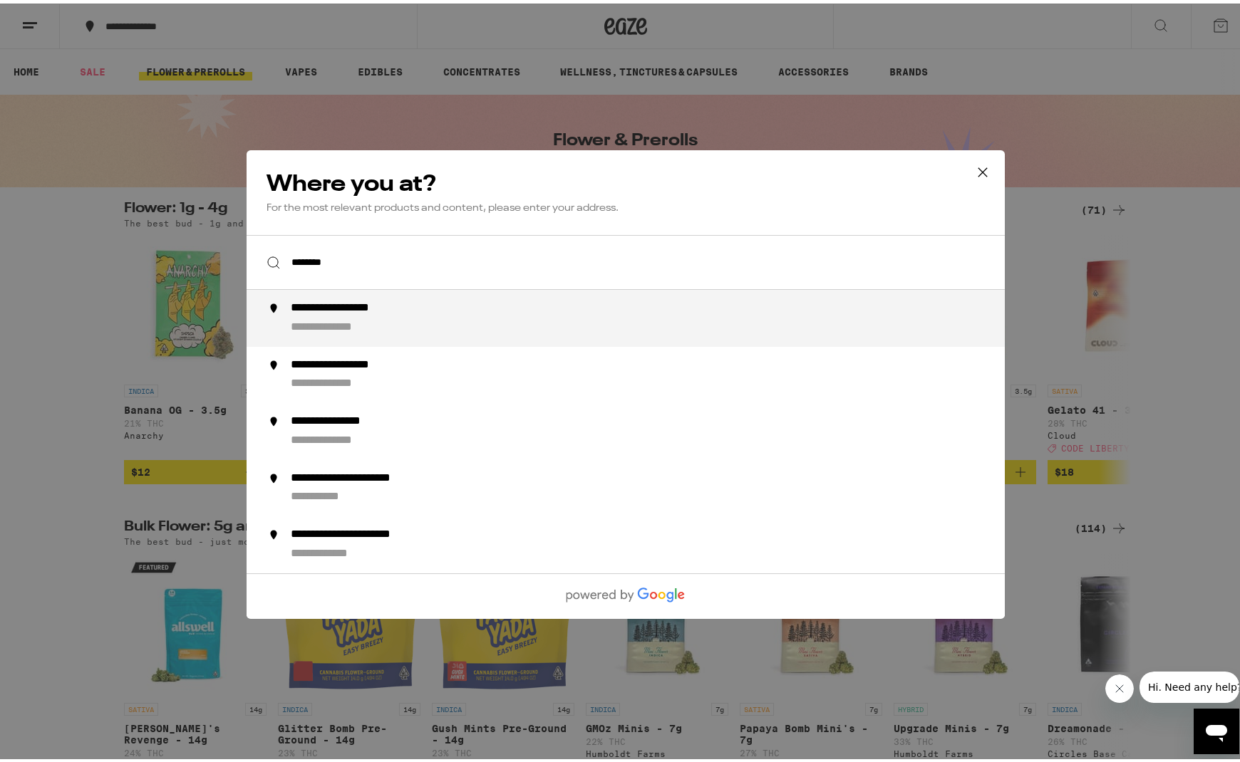
click at [425, 321] on div "**********" at bounding box center [653, 315] width 727 height 34
type input "**********"
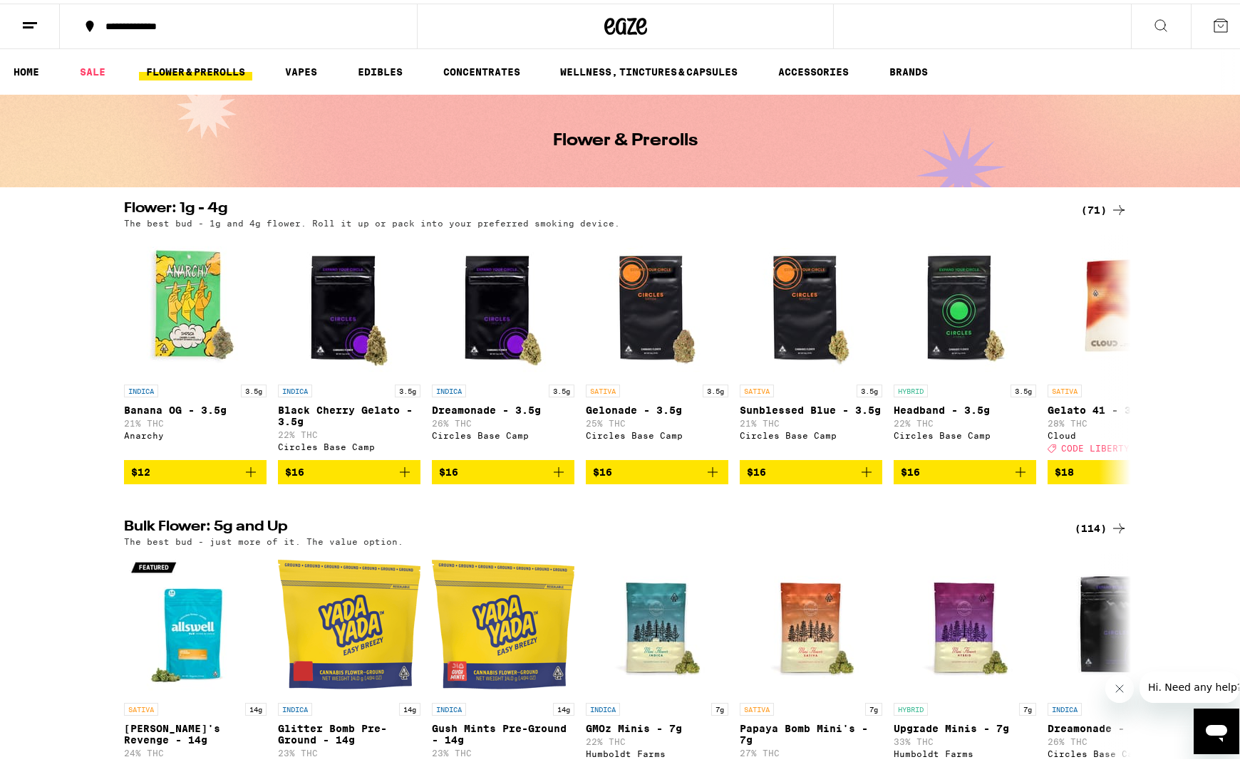
click at [1092, 529] on div "(114)" at bounding box center [1100, 525] width 53 height 17
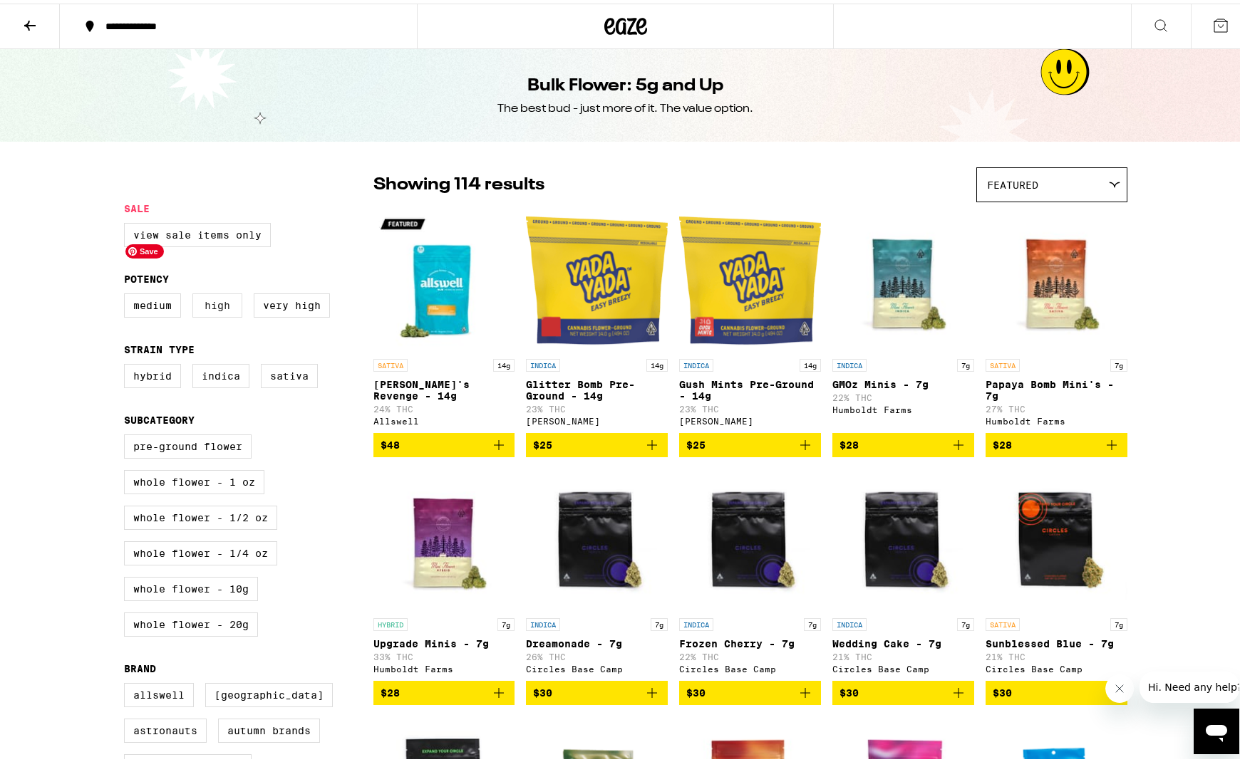
click at [222, 306] on label "High" at bounding box center [217, 302] width 50 height 24
click at [128, 293] on input "High" at bounding box center [127, 292] width 1 height 1
checkbox input "true"
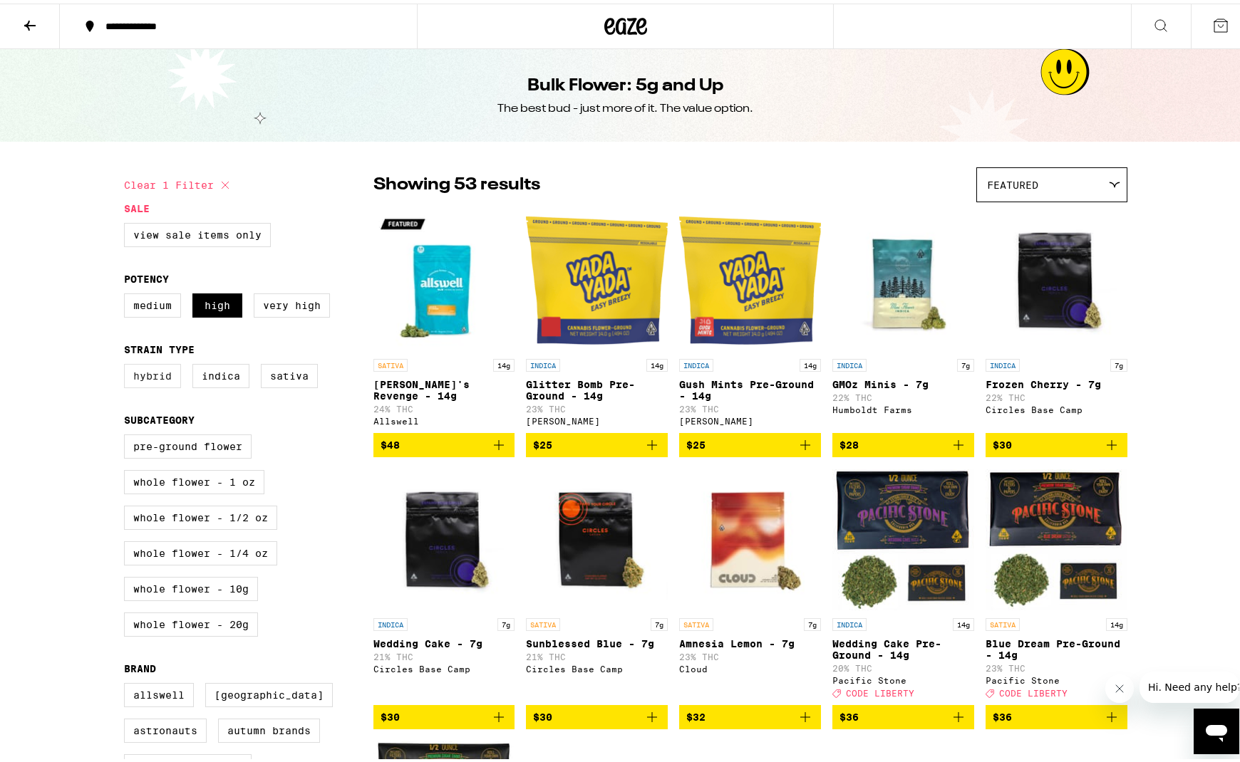
click at [153, 382] on label "Hybrid" at bounding box center [152, 373] width 57 height 24
click at [128, 363] on input "Hybrid" at bounding box center [127, 363] width 1 height 1
checkbox input "true"
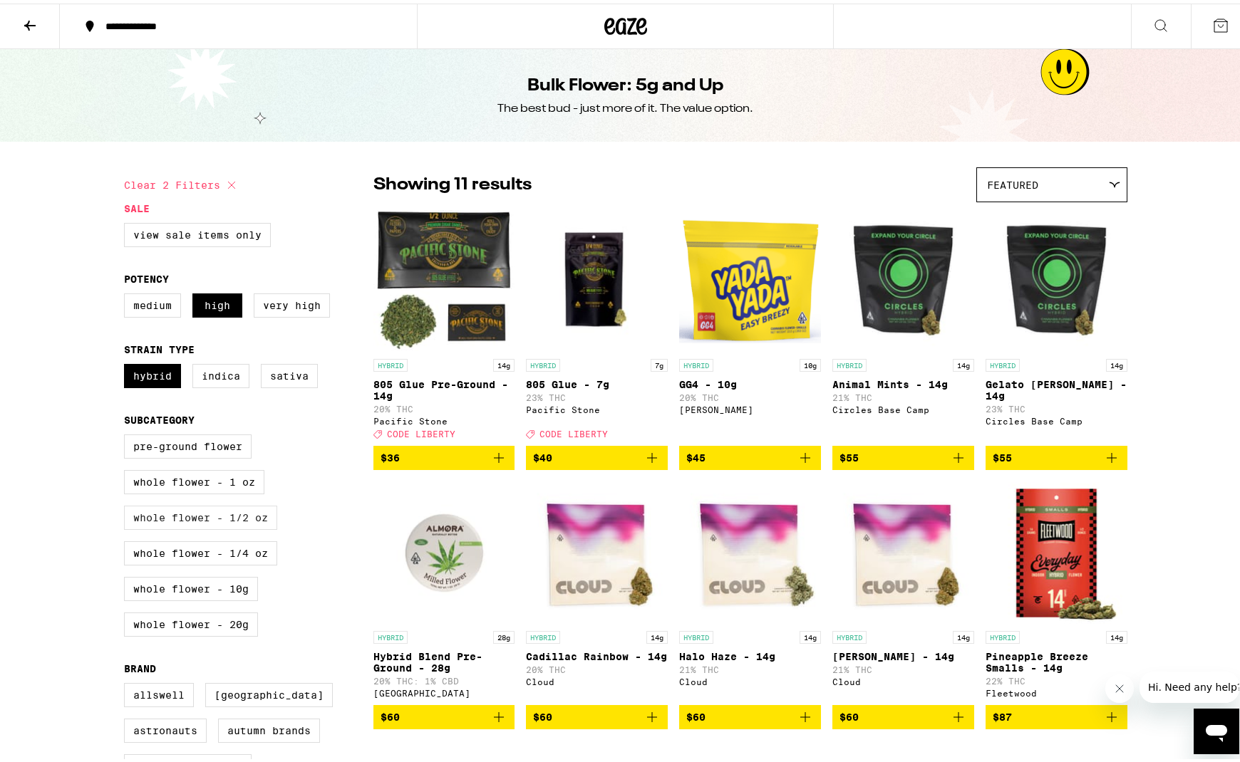
click at [204, 527] on label "Whole Flower - 1/2 oz" at bounding box center [200, 514] width 153 height 24
click at [128, 434] on input "Whole Flower - 1/2 oz" at bounding box center [127, 433] width 1 height 1
checkbox input "true"
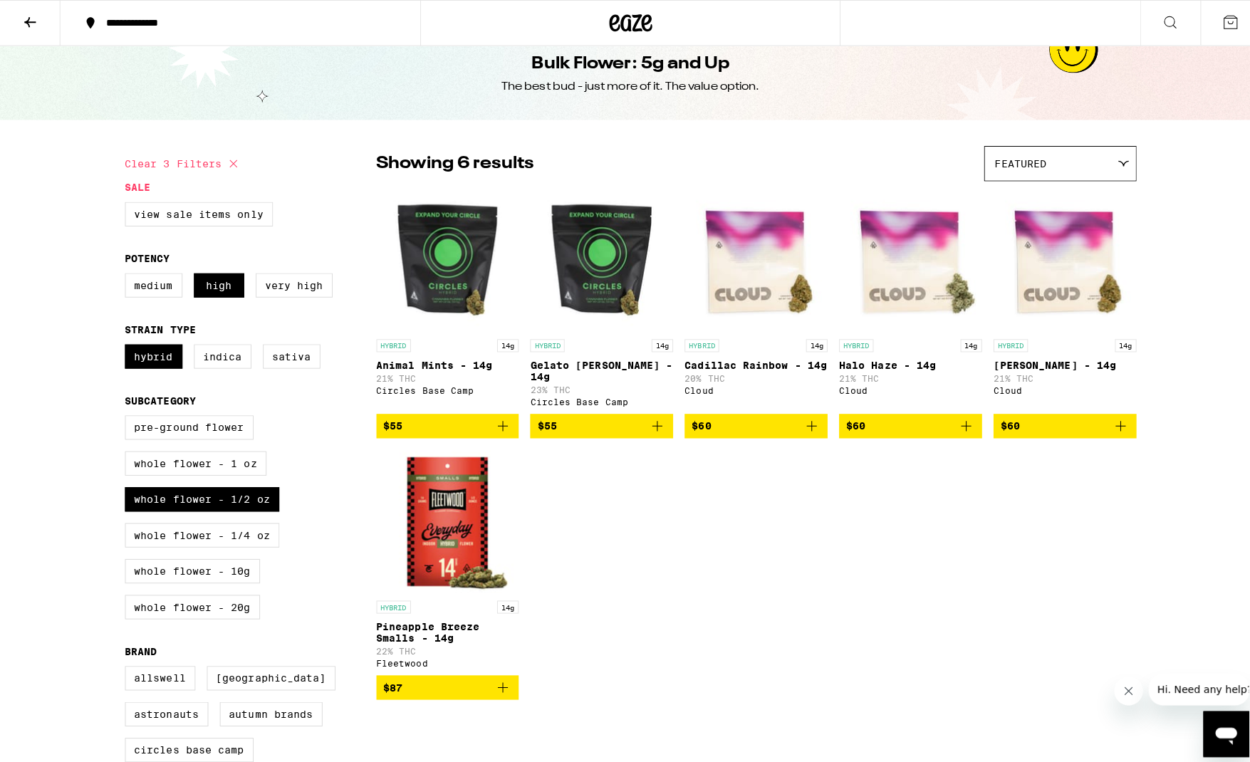
scroll to position [24, 0]
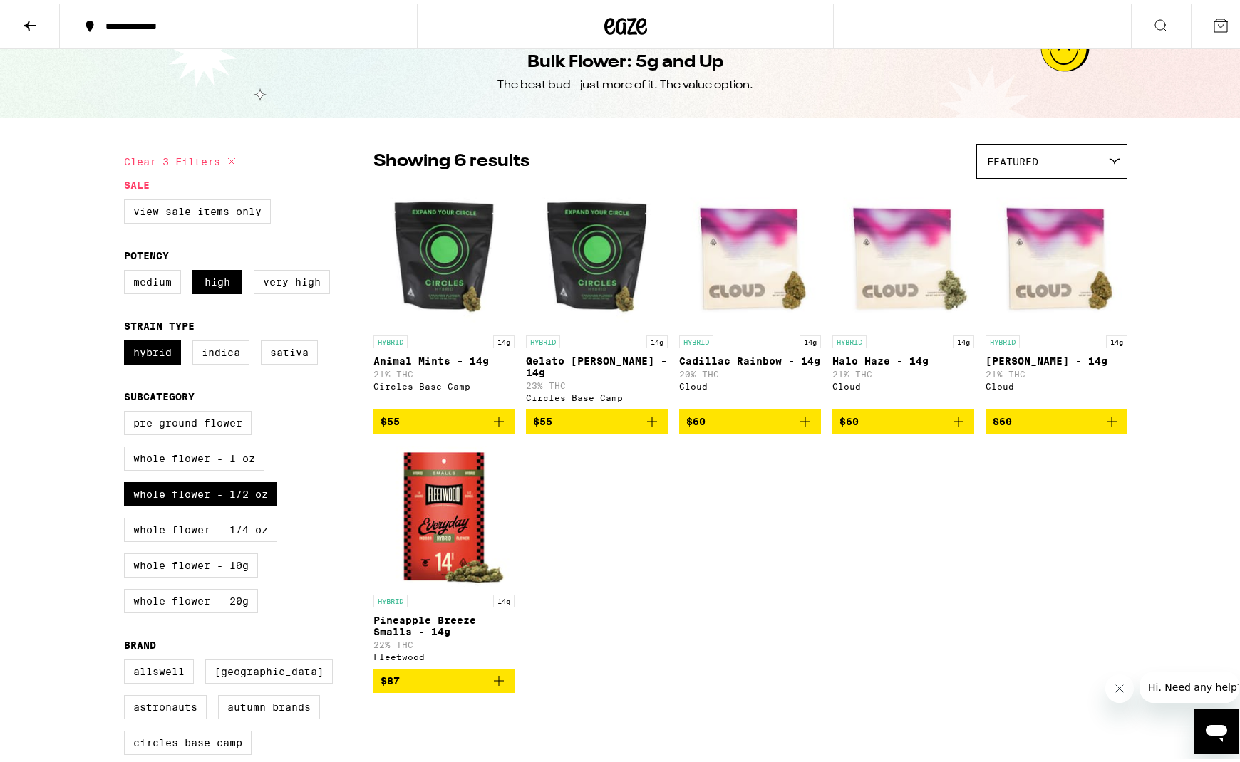
click at [499, 686] on icon "Add to bag" at bounding box center [498, 677] width 17 height 17
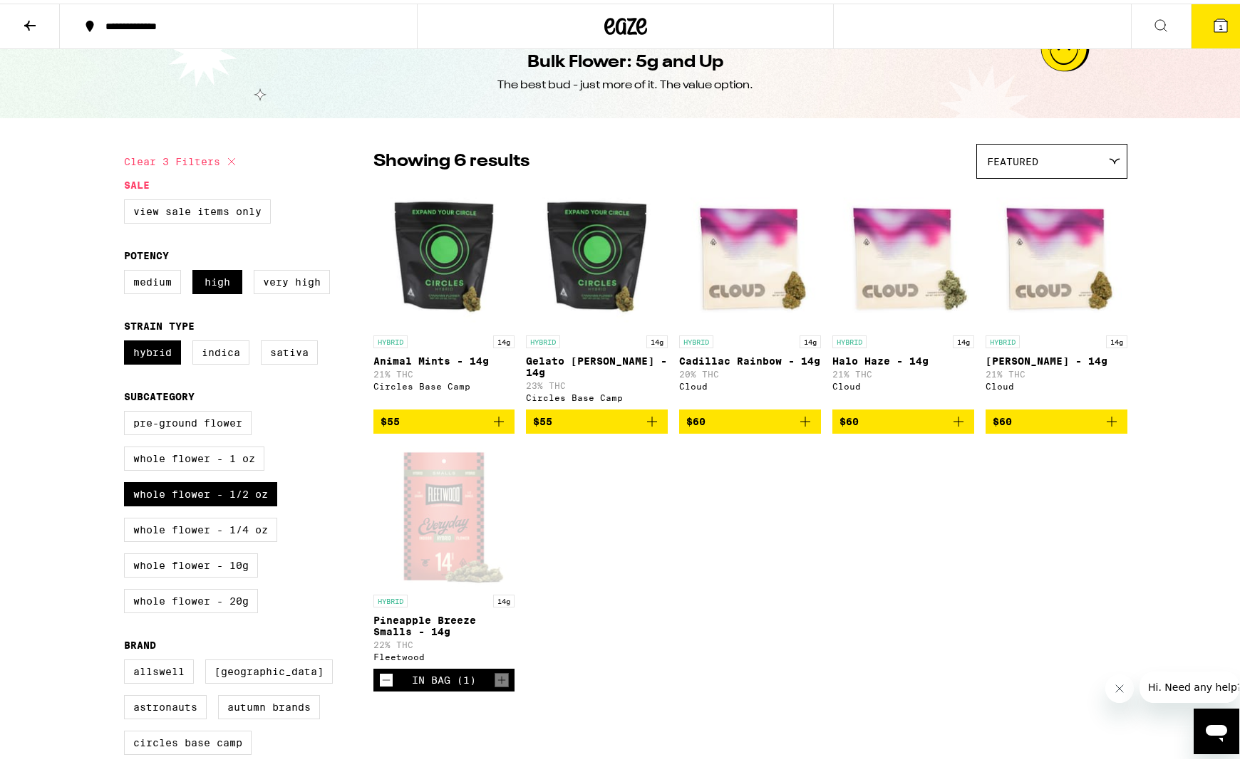
click at [958, 418] on icon "Add to bag" at bounding box center [958, 418] width 17 height 17
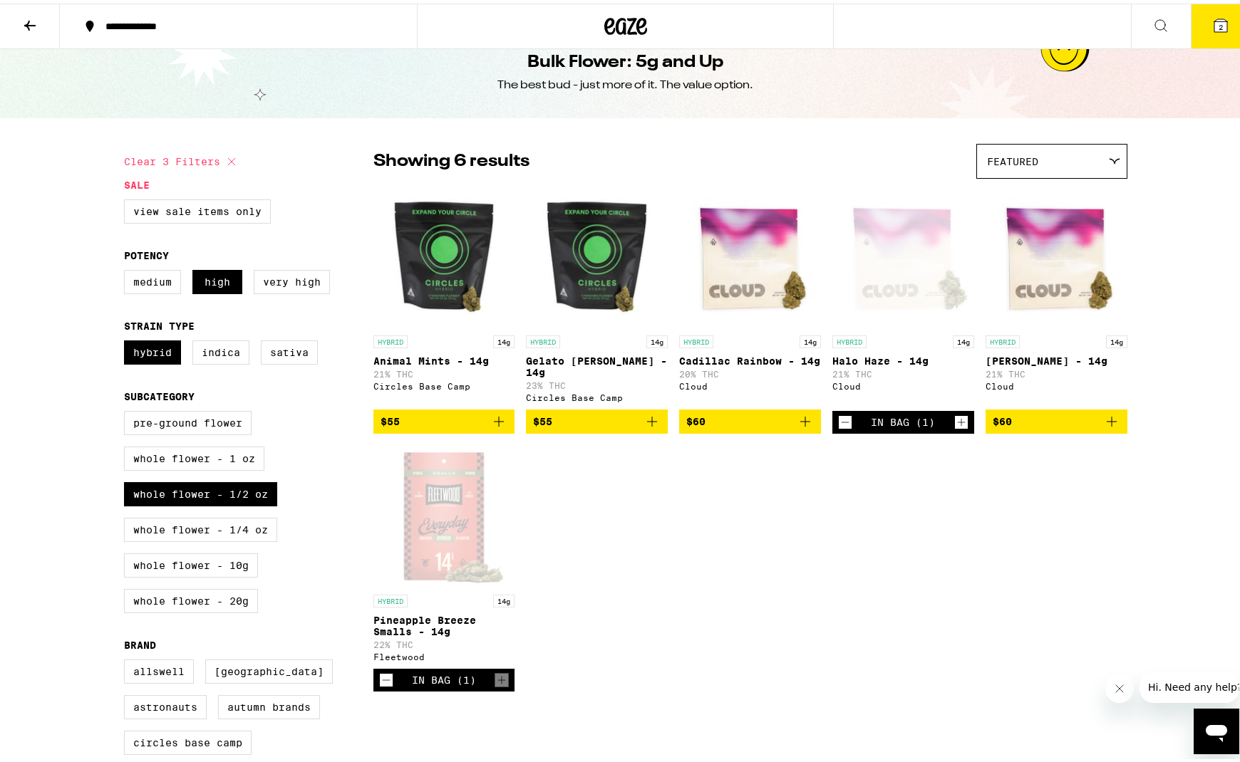
click at [1212, 27] on icon at bounding box center [1220, 22] width 17 height 17
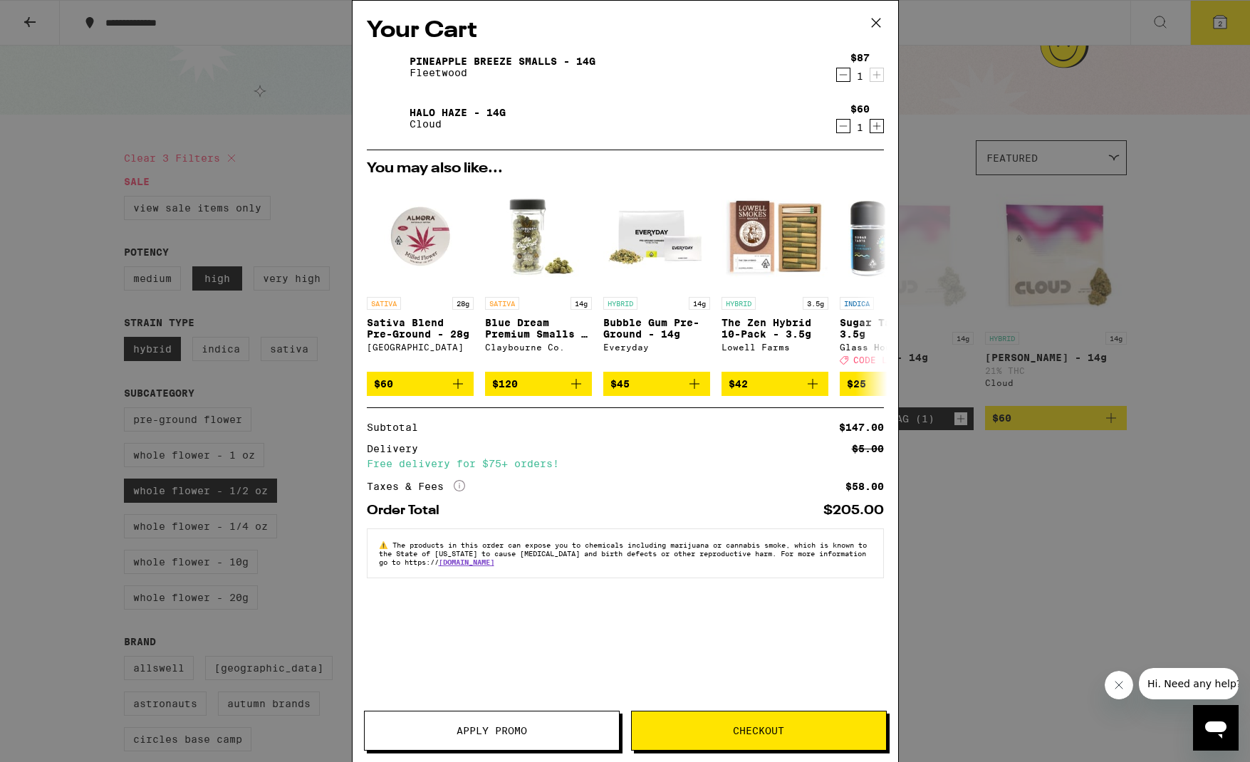
click at [736, 723] on button "Checkout" at bounding box center [759, 731] width 256 height 40
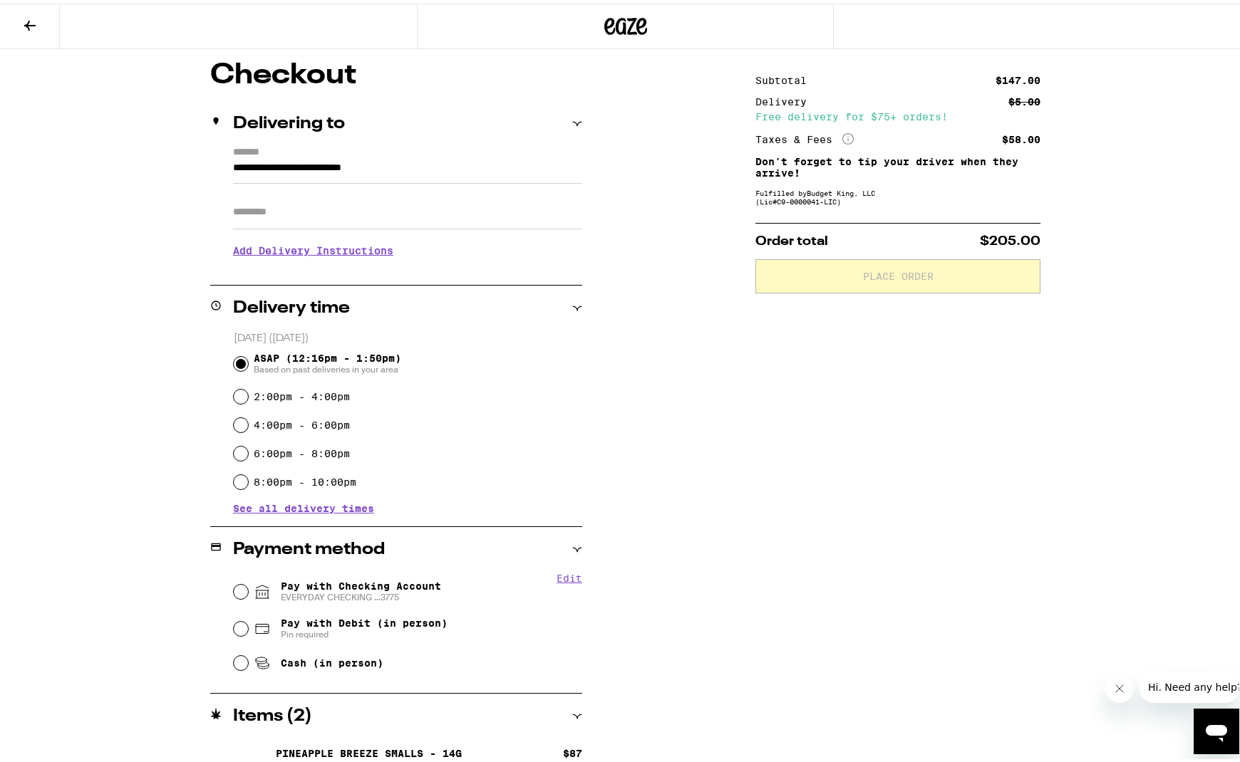
scroll to position [192, 0]
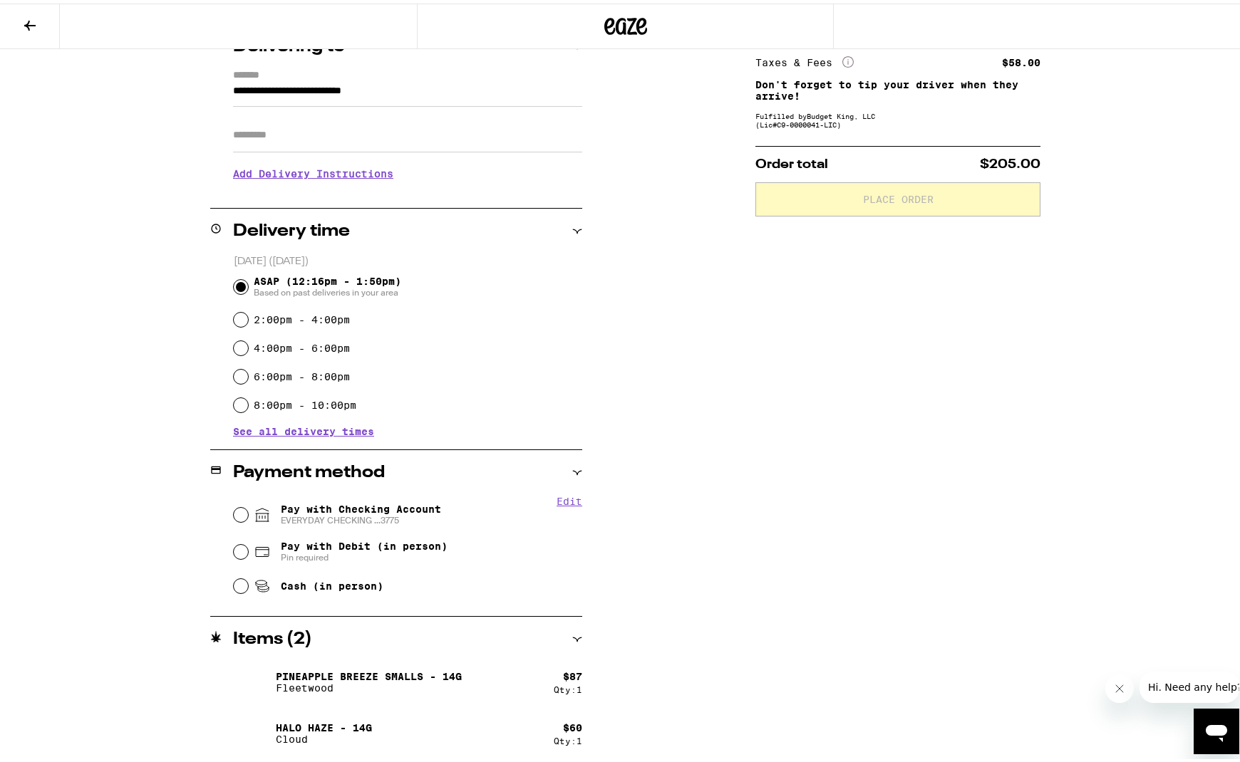
click at [239, 503] on div "Pay with Checking Account EVERYDAY CHECKING ...3775" at bounding box center [408, 511] width 348 height 37
click at [234, 510] on input "Pay with Checking Account EVERYDAY CHECKING ...3775" at bounding box center [241, 511] width 14 height 14
radio input "true"
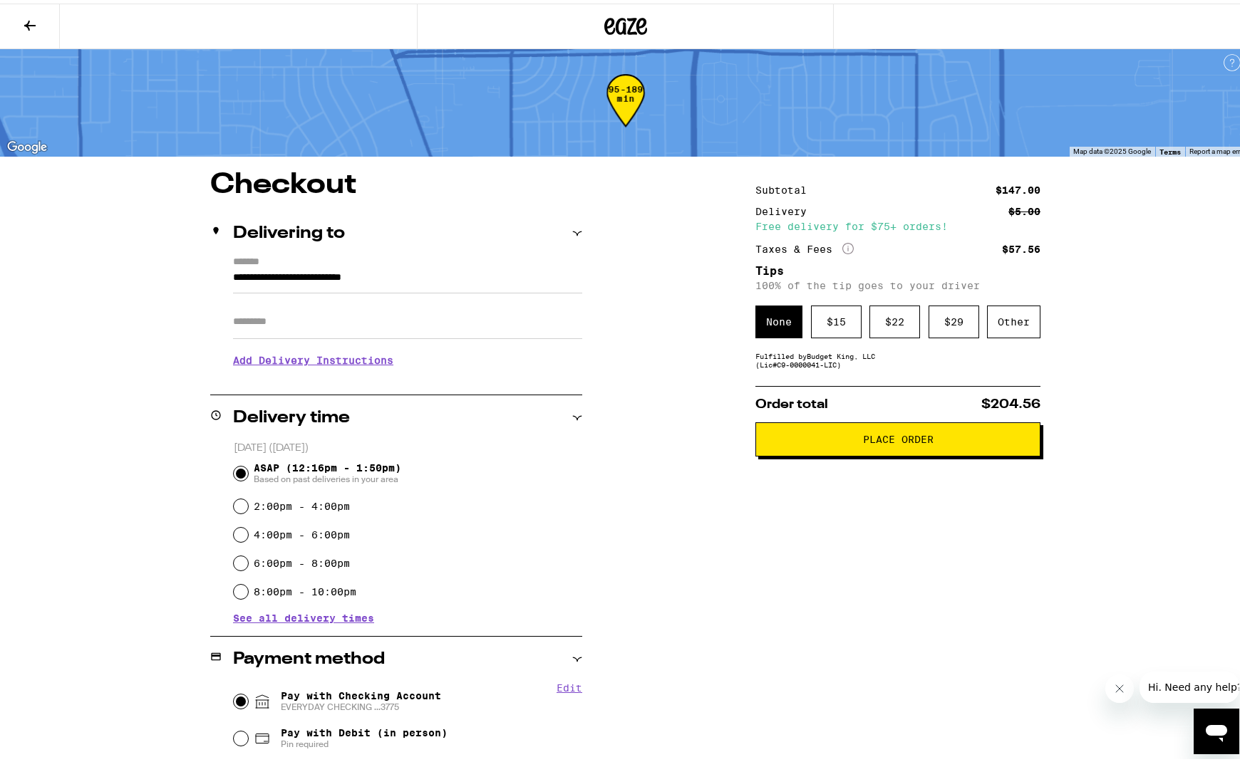
scroll to position [0, 0]
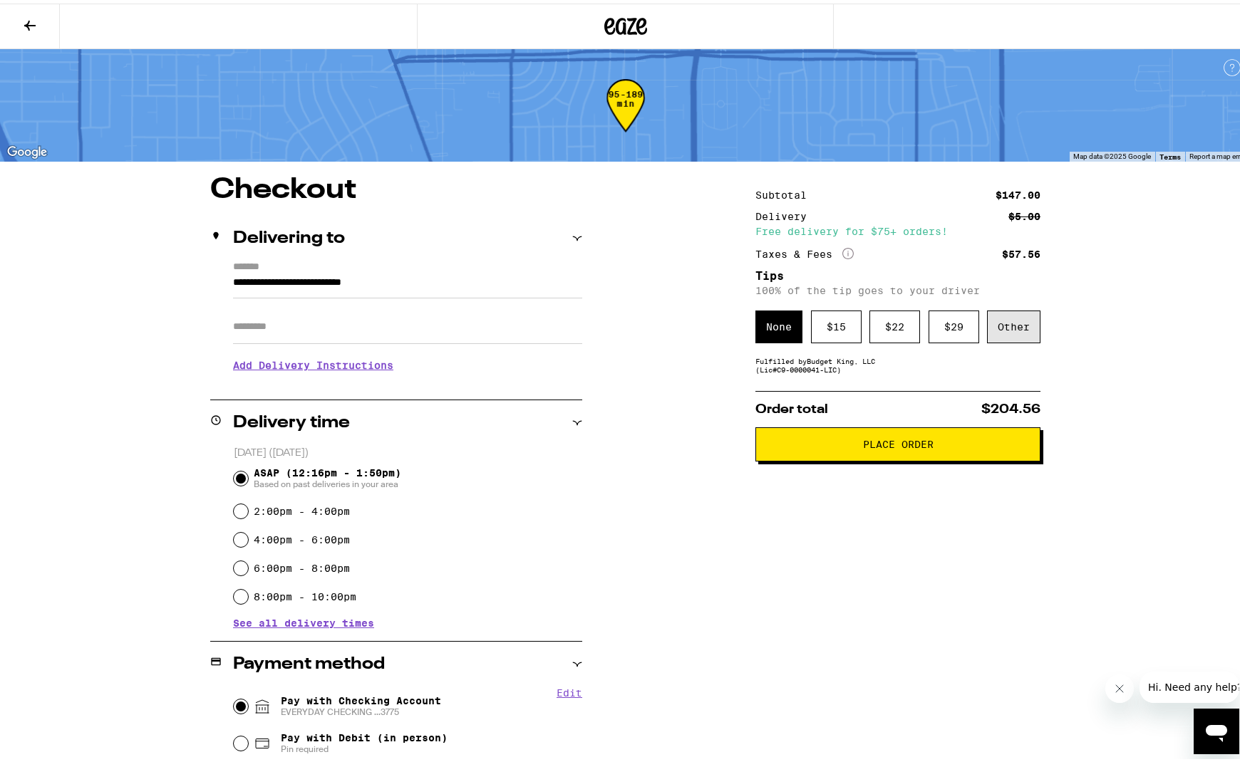
click at [1024, 330] on div "Other" at bounding box center [1013, 323] width 53 height 33
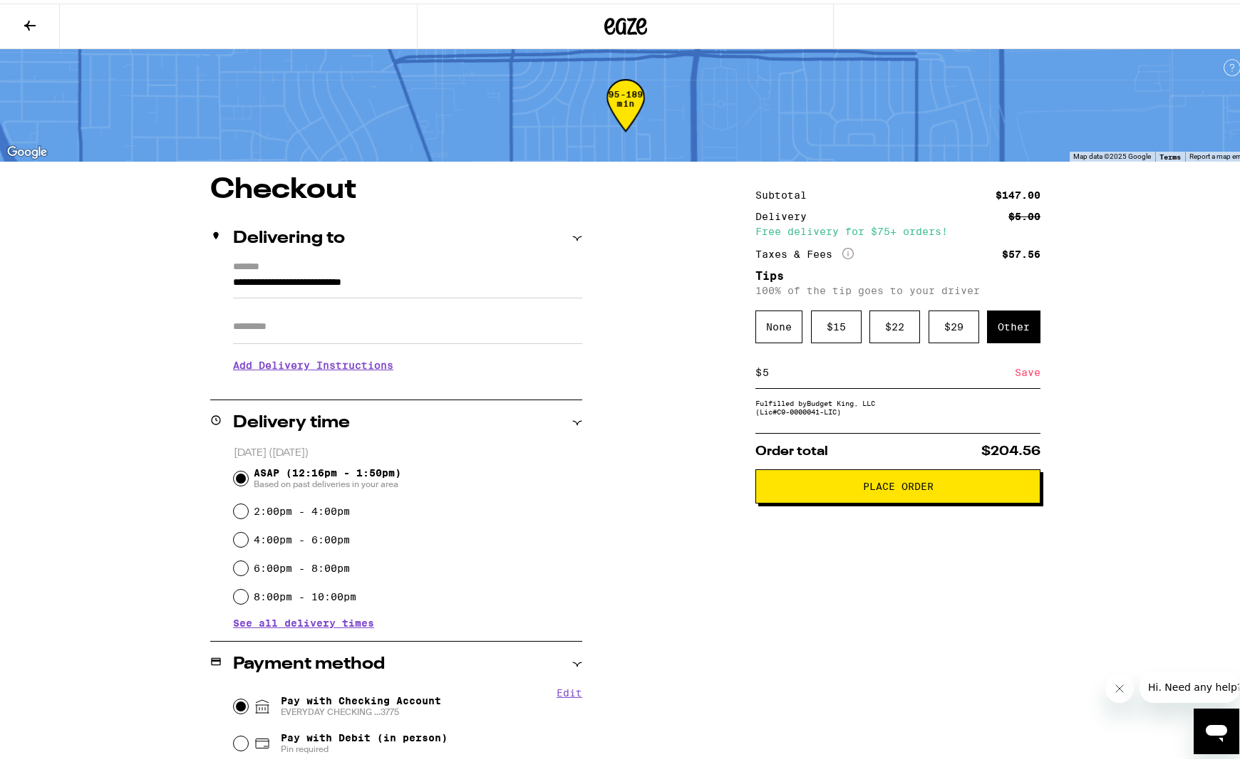
type input "5"
click at [1016, 382] on div "Save" at bounding box center [1028, 368] width 26 height 31
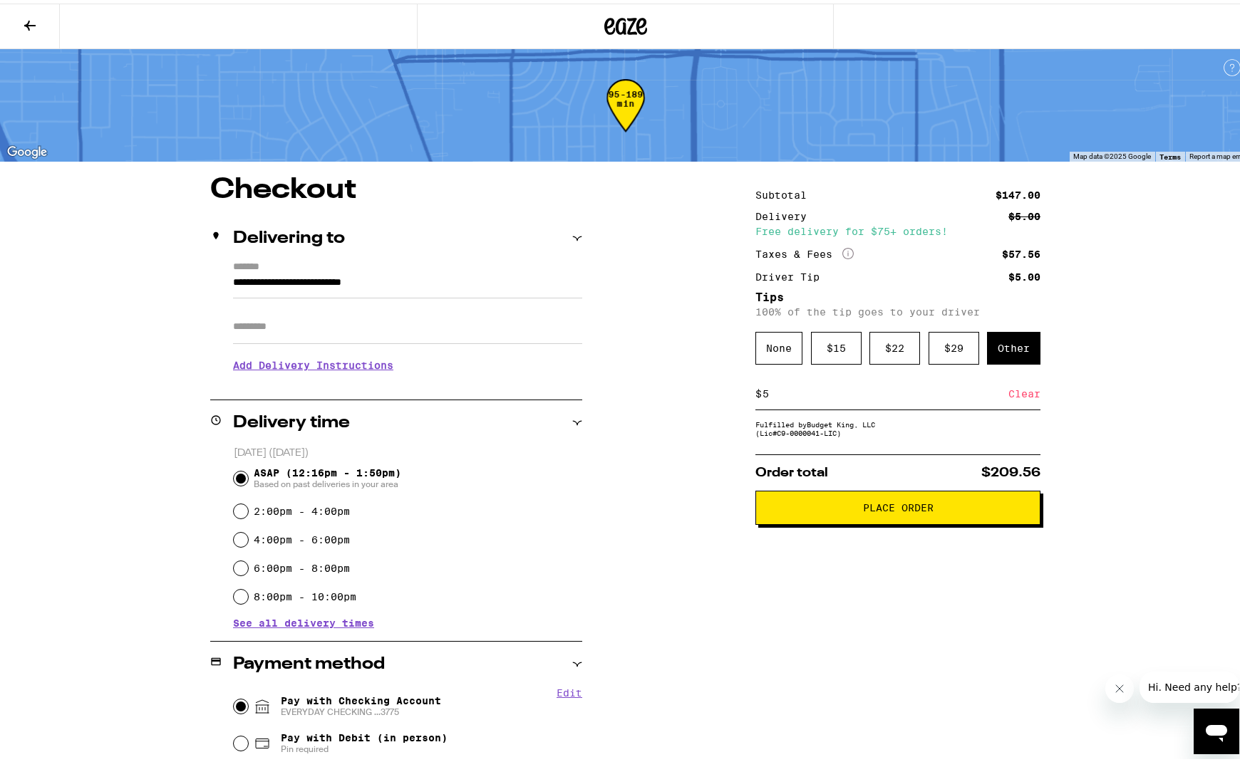
click at [974, 516] on button "Place Order" at bounding box center [897, 504] width 285 height 34
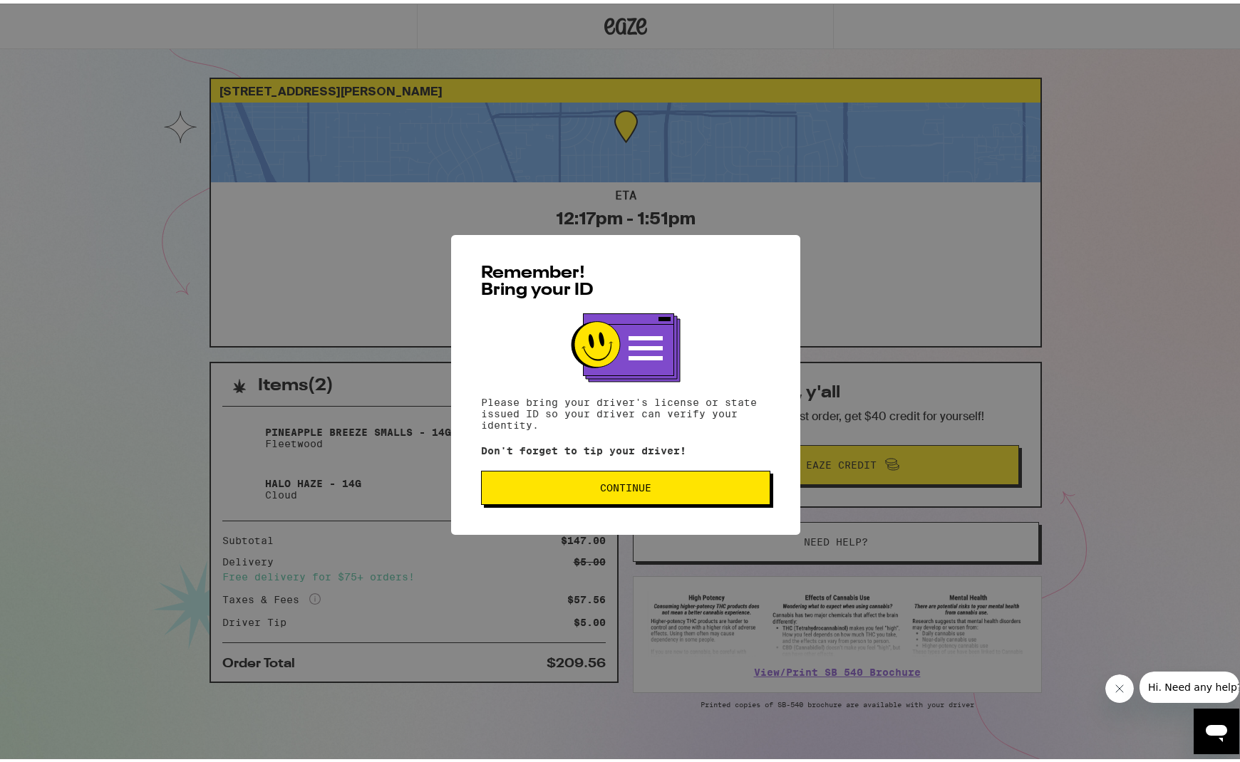
click at [614, 488] on span "Continue" at bounding box center [625, 485] width 51 height 10
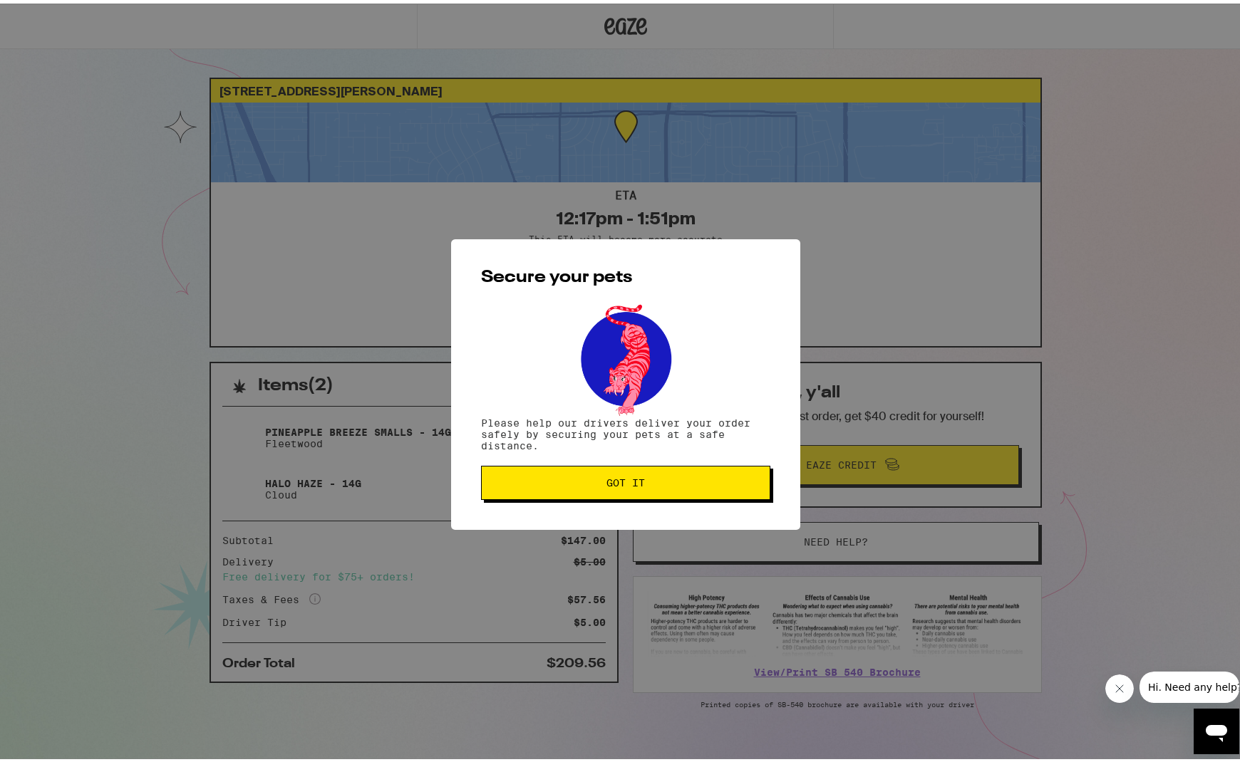
click at [614, 488] on button "Got it" at bounding box center [625, 479] width 289 height 34
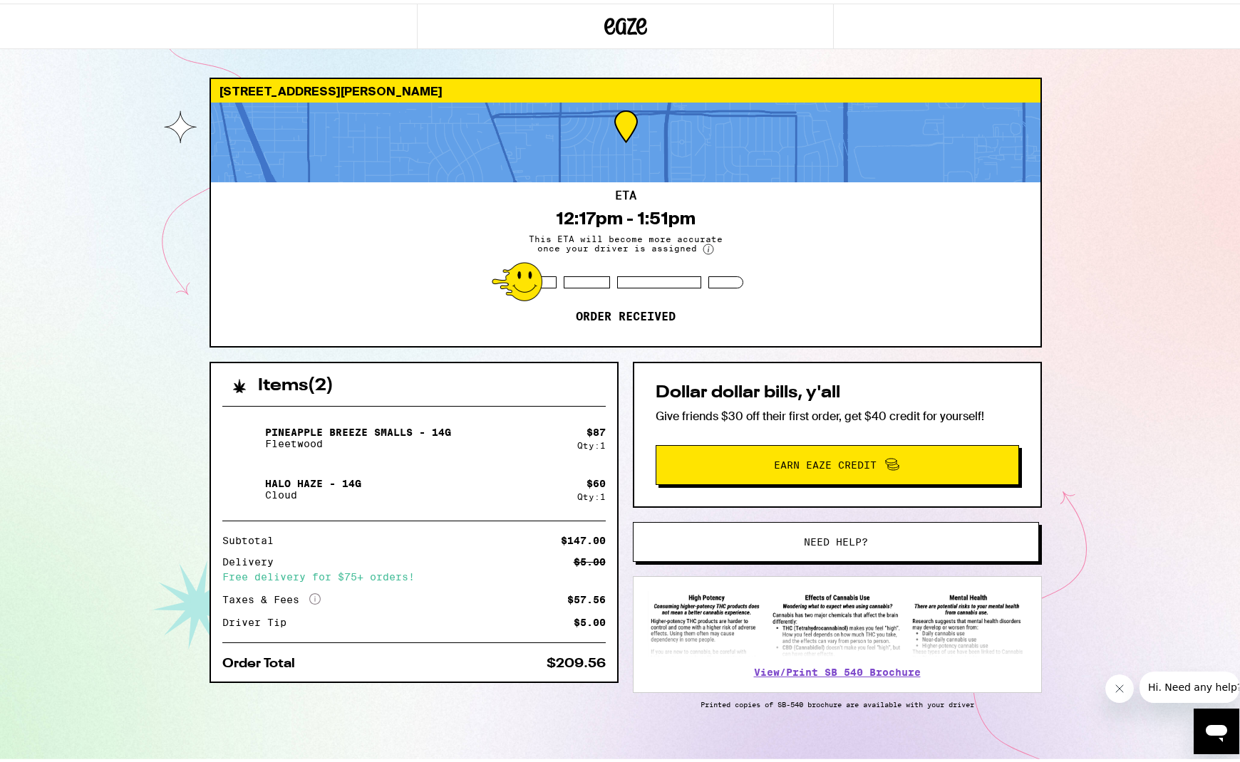
click at [174, 180] on div "[STREET_ADDRESS][PERSON_NAME] ETA 12:17pm - 1:51pm This ETA will become more ac…" at bounding box center [625, 388] width 1250 height 777
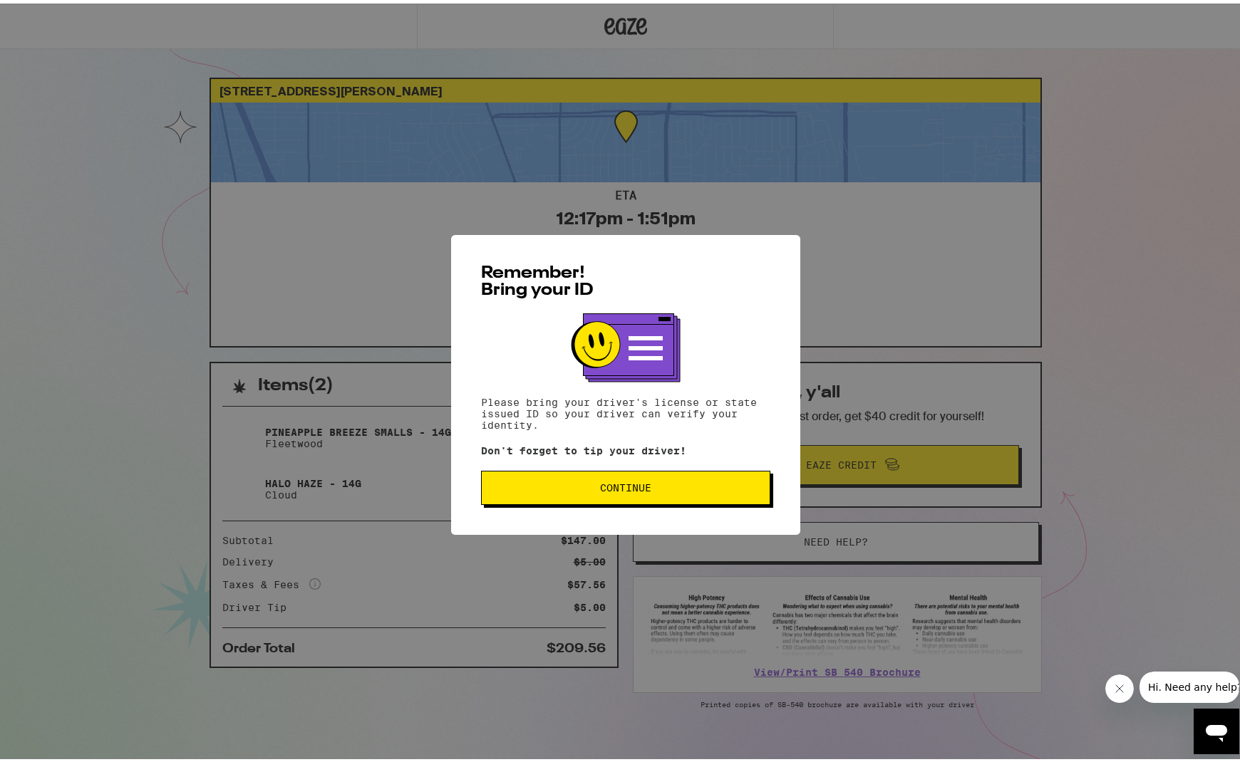
click at [651, 489] on span "Continue" at bounding box center [625, 485] width 265 height 10
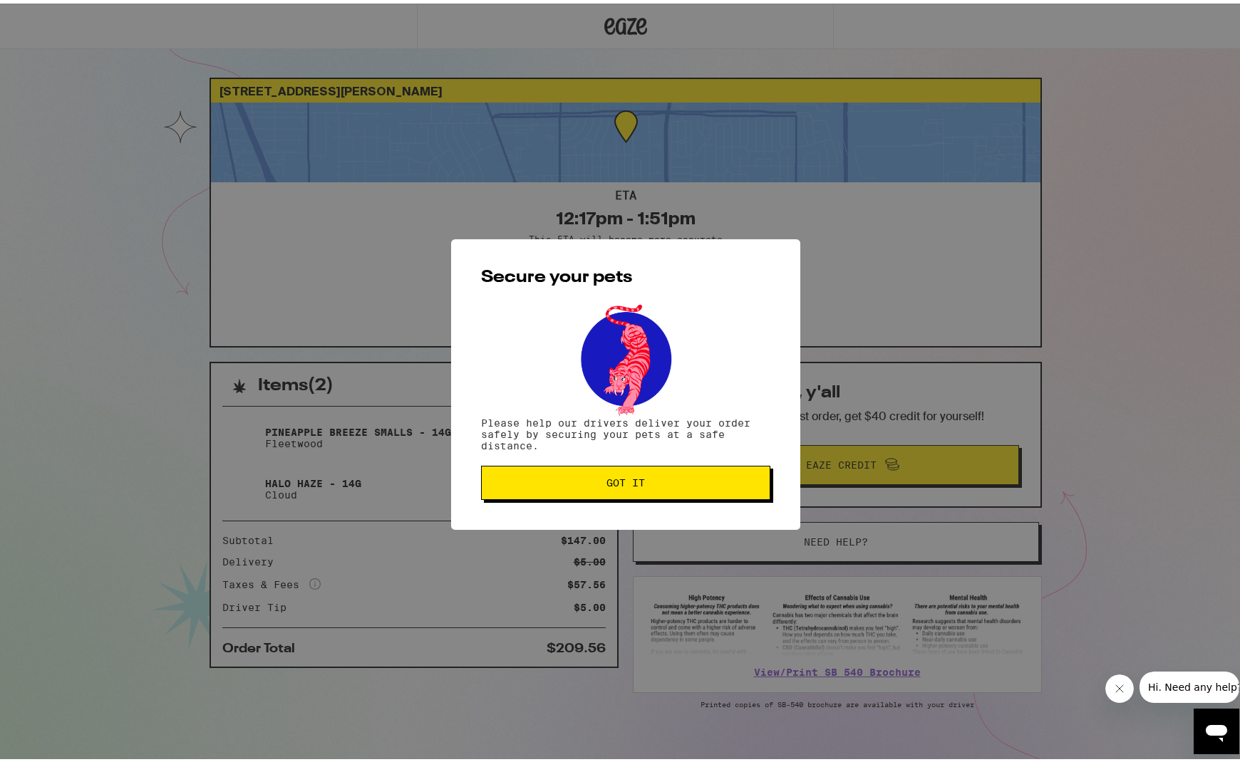
click at [658, 485] on span "Got it" at bounding box center [625, 480] width 265 height 10
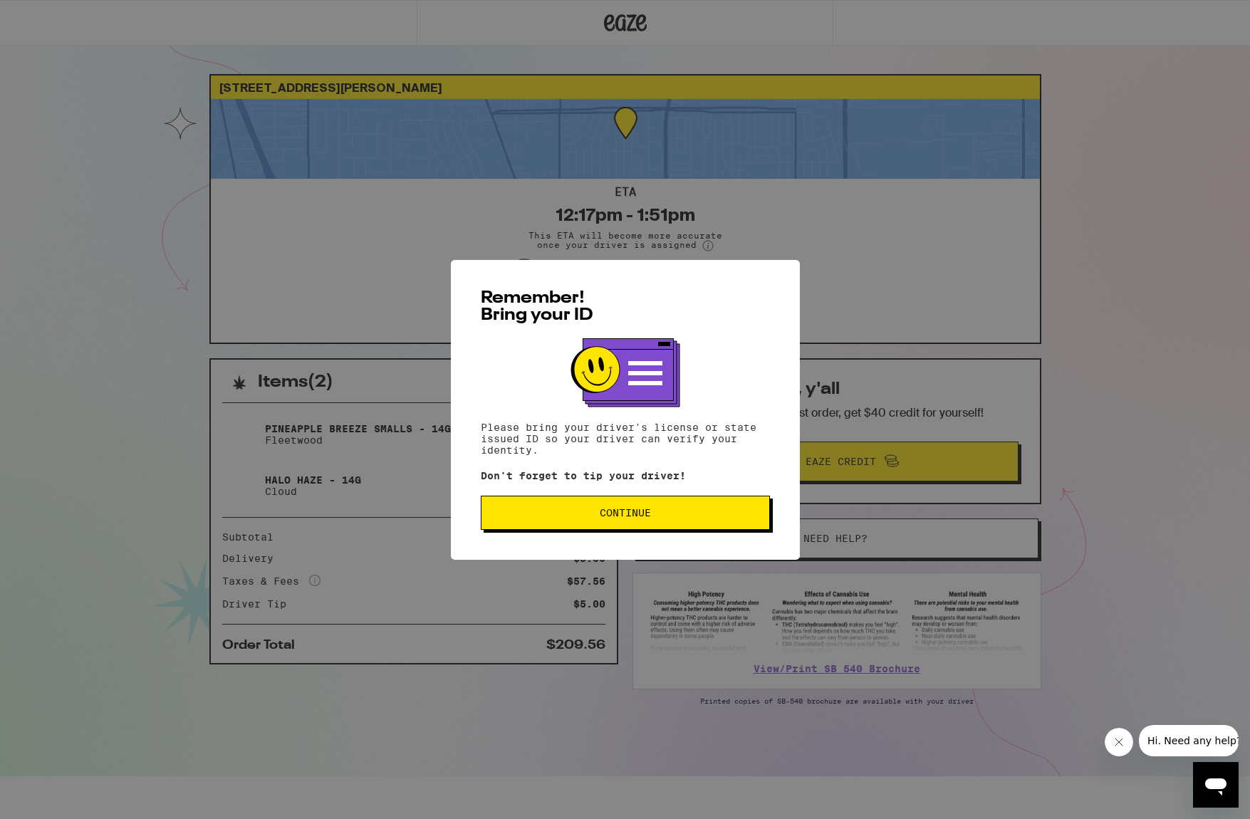
click at [626, 517] on span "Continue" at bounding box center [625, 513] width 51 height 10
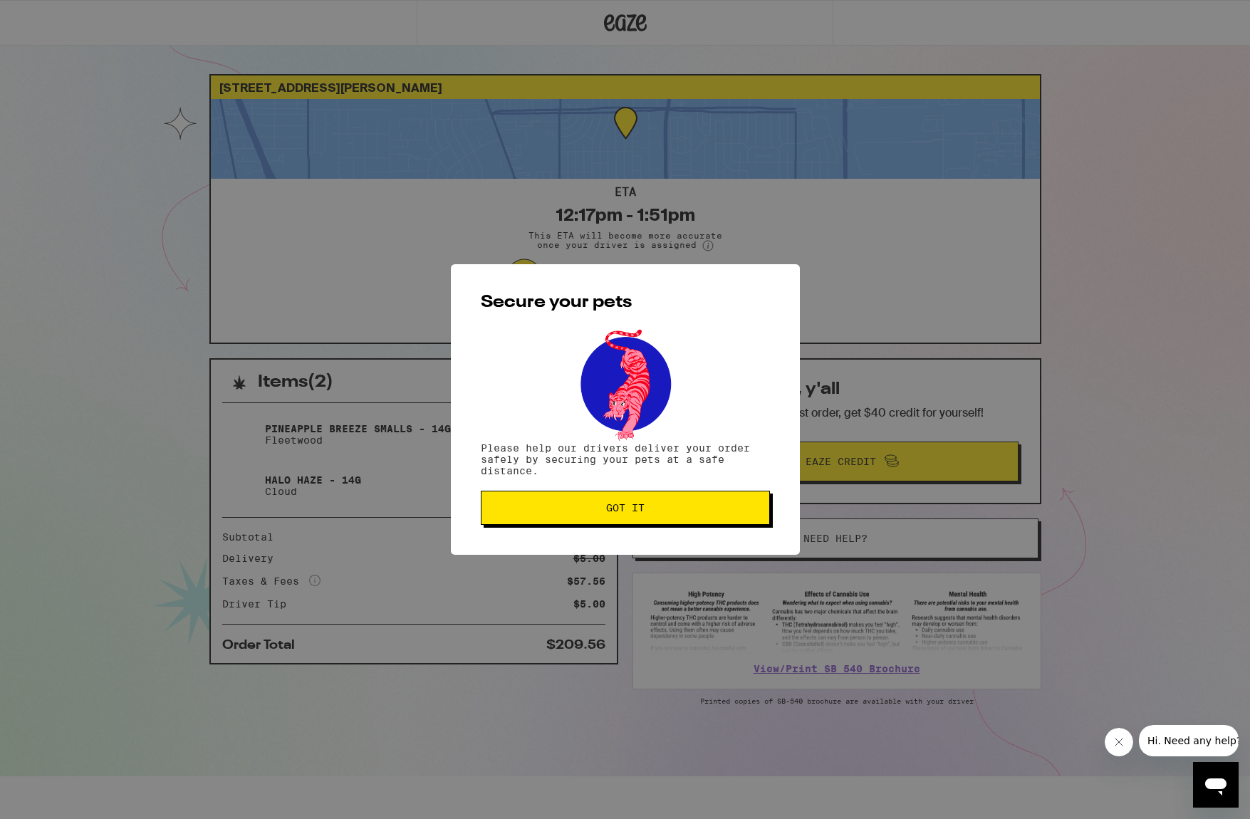
click at [577, 507] on span "Got it" at bounding box center [625, 508] width 265 height 10
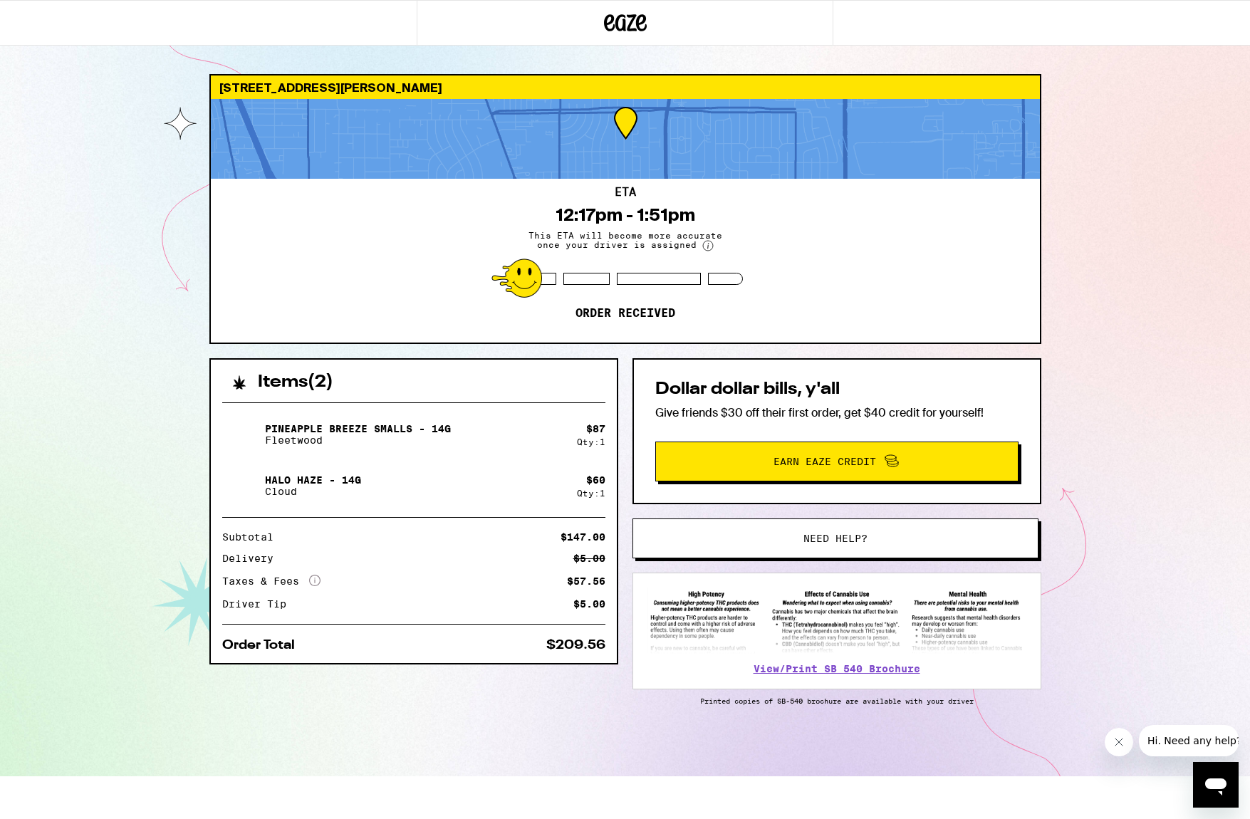
click at [30, 211] on div "4935 Ortega St Sacramento 95820 ETA 12:17pm - 1:51pm This ETA will become more …" at bounding box center [625, 388] width 1250 height 777
